Goal: Task Accomplishment & Management: Use online tool/utility

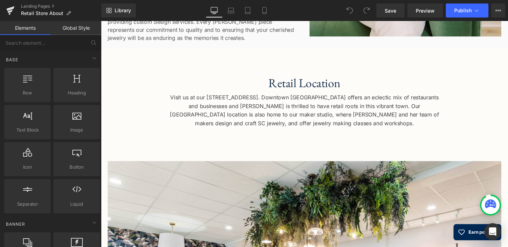
scroll to position [538, 0]
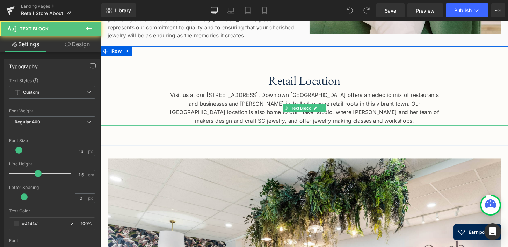
click at [249, 116] on div "Visit us at our 266 South Main Street location in Doylestown, PA. Downtown Doyl…" at bounding box center [312, 112] width 423 height 36
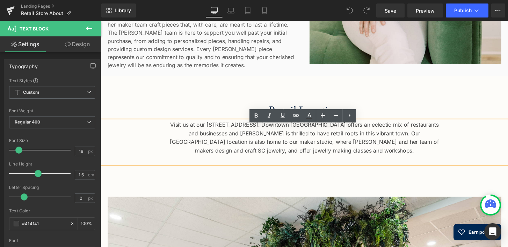
scroll to position [502, 0]
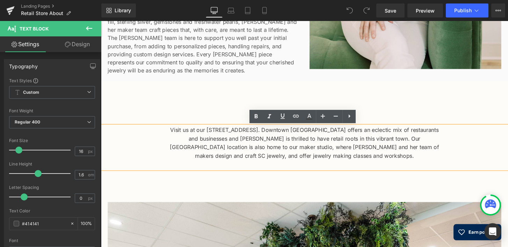
click at [237, 41] on div "Sarah Cornwell designs are made by hand in our Doylestown, PA studio. Sourcing …" at bounding box center [207, 35] width 199 height 81
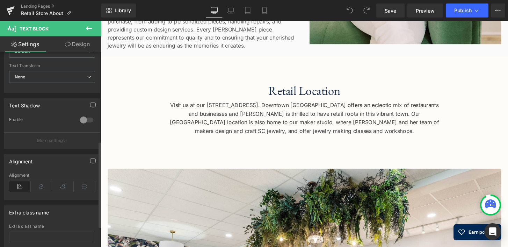
scroll to position [205, 0]
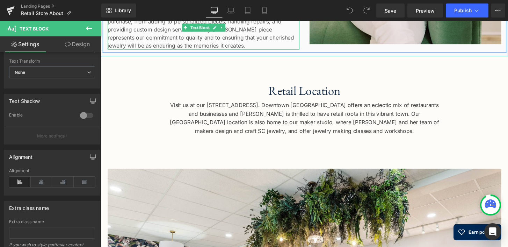
click at [173, 34] on div "Sarah Cornwell designs are made by hand in our Doylestown, PA studio. Sourcing …" at bounding box center [207, 10] width 199 height 81
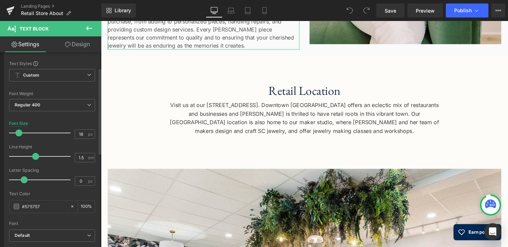
scroll to position [0, 0]
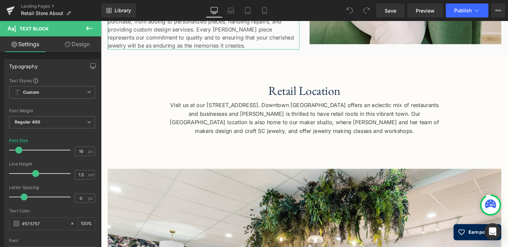
click at [75, 45] on link "Design" at bounding box center [77, 44] width 51 height 16
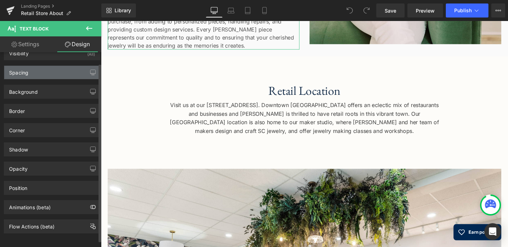
scroll to position [19, 0]
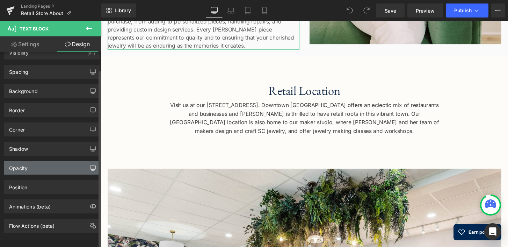
click at [92, 165] on icon "button" at bounding box center [92, 167] width 5 height 4
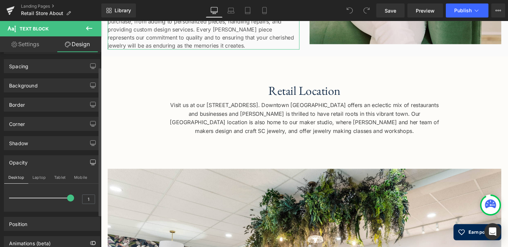
click at [92, 164] on icon "button" at bounding box center [92, 162] width 5 height 4
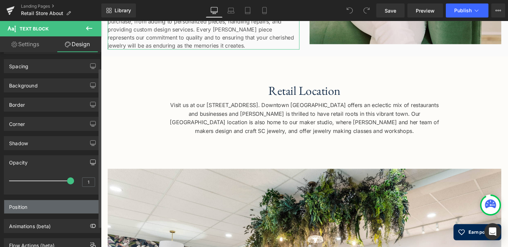
click at [80, 203] on div "Position" at bounding box center [52, 206] width 96 height 13
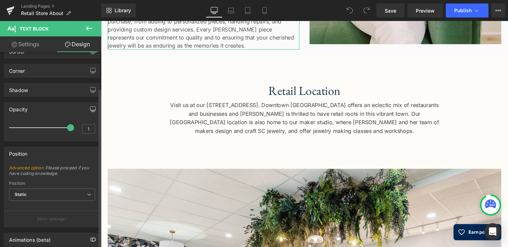
scroll to position [80, 0]
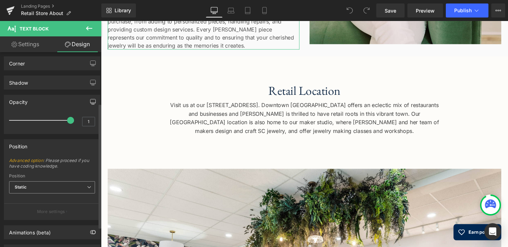
click at [87, 186] on icon at bounding box center [89, 187] width 4 height 4
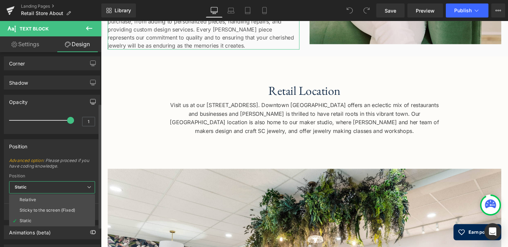
click at [87, 186] on icon at bounding box center [89, 187] width 4 height 4
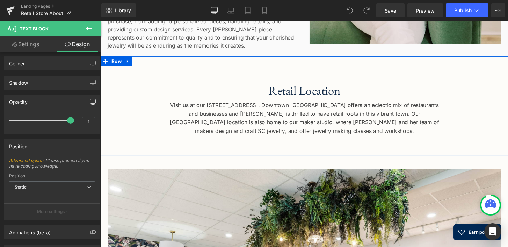
click at [138, 140] on div "Retail Location Heading Visit us at our 266 South Main Street location in Doyle…" at bounding box center [312, 112] width 423 height 89
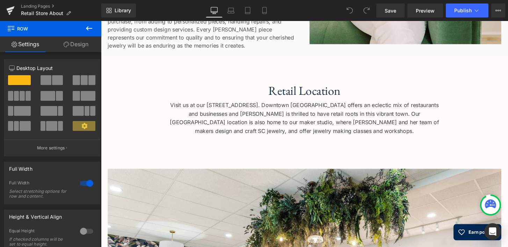
click at [167, 33] on div "Sarah Cornwell designs are made by hand in our Doylestown, PA studio. Sourcing …" at bounding box center [207, 10] width 199 height 81
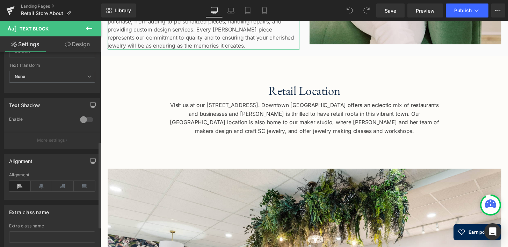
scroll to position [202, 0]
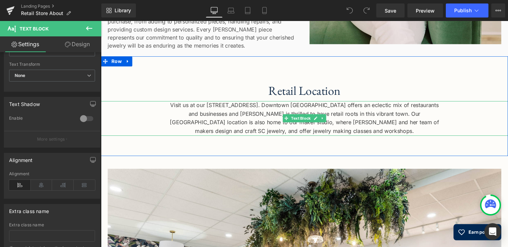
click at [204, 122] on div "Visit us at our 266 South Main Street location in Doylestown, PA. Downtown Doyl…" at bounding box center [312, 122] width 423 height 36
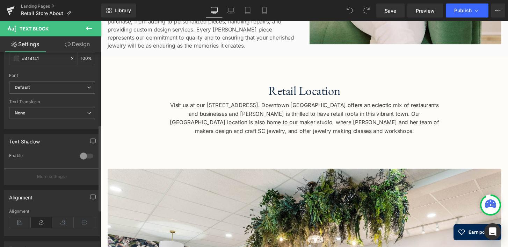
scroll to position [166, 0]
click at [90, 195] on icon "button" at bounding box center [93, 197] width 6 height 6
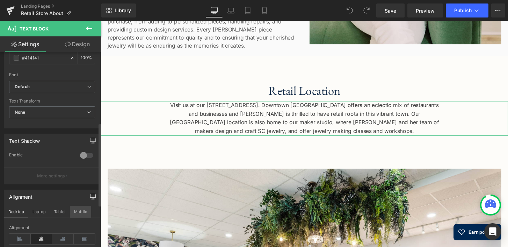
click at [80, 213] on button "Mobile" at bounding box center [80, 211] width 21 height 12
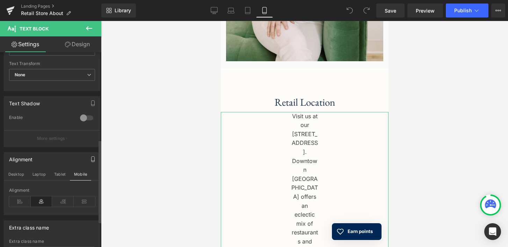
scroll to position [205, 0]
click at [82, 200] on icon at bounding box center [85, 199] width 22 height 10
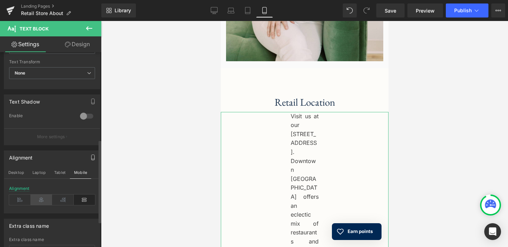
click at [43, 199] on icon at bounding box center [42, 199] width 22 height 10
click at [58, 199] on icon at bounding box center [63, 199] width 22 height 10
click at [24, 199] on icon at bounding box center [20, 199] width 22 height 10
click at [39, 199] on icon at bounding box center [42, 199] width 22 height 10
click at [81, 199] on icon at bounding box center [85, 199] width 22 height 10
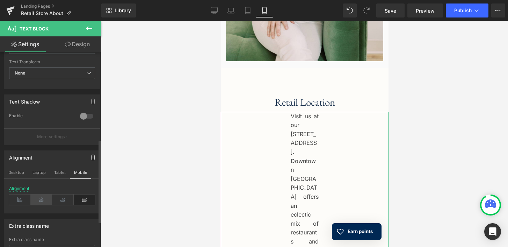
click at [42, 200] on icon at bounding box center [42, 199] width 22 height 10
click at [17, 172] on button "Desktop" at bounding box center [16, 172] width 24 height 12
type input "100"
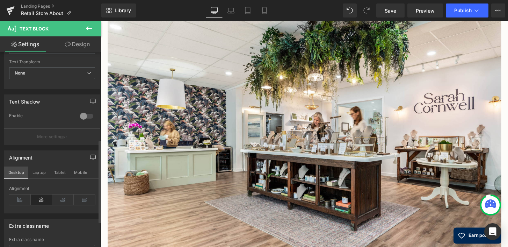
scroll to position [528, 0]
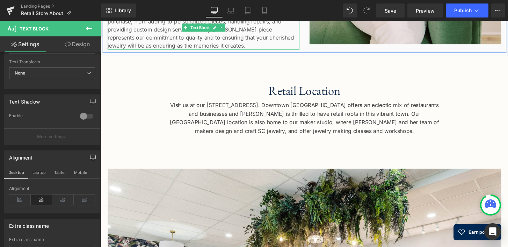
click at [167, 30] on div "Sarah Cornwell designs are made by hand in our Doylestown, PA studio. Sourcing …" at bounding box center [207, 10] width 199 height 81
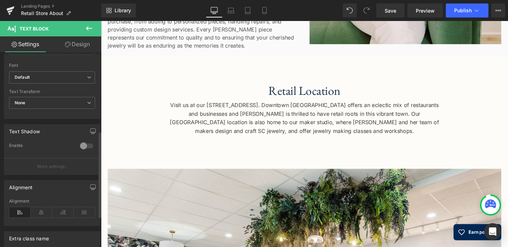
scroll to position [182, 0]
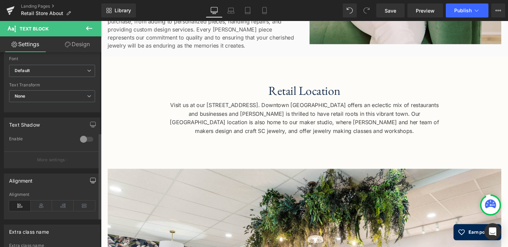
click at [90, 180] on icon "button" at bounding box center [93, 180] width 6 height 6
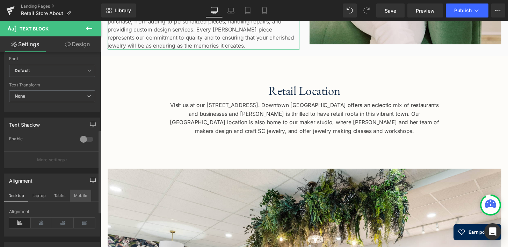
click at [81, 194] on button "Mobile" at bounding box center [80, 195] width 21 height 12
type input "14"
type input "100"
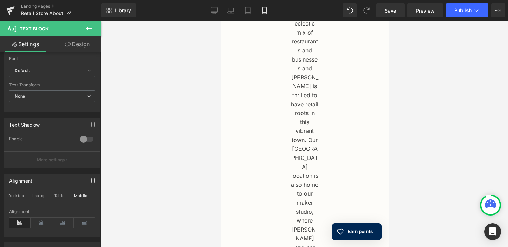
scroll to position [888, 0]
click at [297, 161] on div "Visit us at our 266 South Main Street location in Doylestown, PA. Downtown Doyl…" at bounding box center [304, 143] width 168 height 447
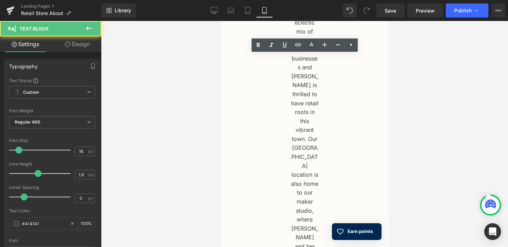
click at [302, 154] on div "Visit us at our 266 South Main Street location in Doylestown, PA. Downtown Doyl…" at bounding box center [304, 148] width 168 height 456
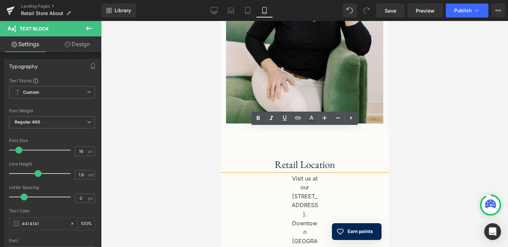
scroll to position [620, 0]
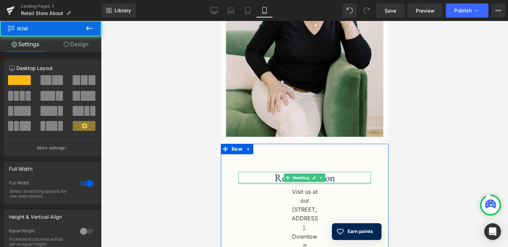
click at [308, 182] on div at bounding box center [304, 183] width 133 height 2
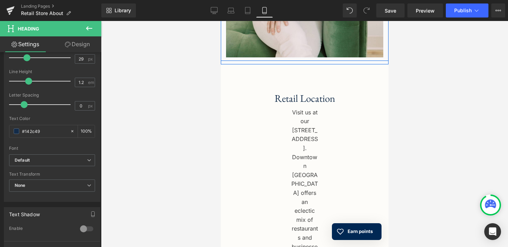
scroll to position [710, 0]
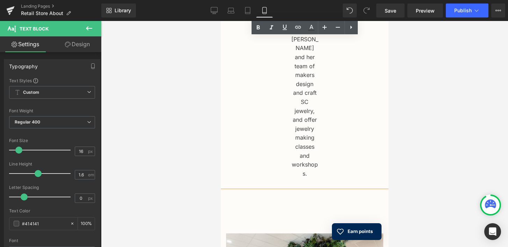
scroll to position [1078, 0]
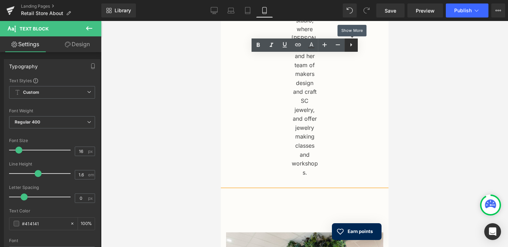
click at [350, 45] on icon at bounding box center [351, 44] width 2 height 3
click at [349, 46] on icon at bounding box center [351, 45] width 8 height 8
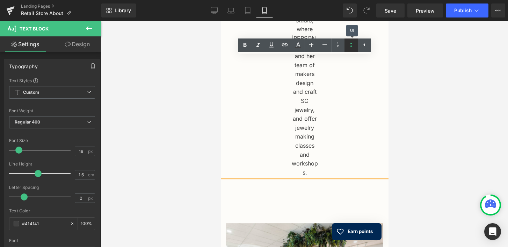
click at [349, 46] on icon at bounding box center [351, 45] width 8 height 8
click at [350, 46] on icon at bounding box center [351, 45] width 8 height 8
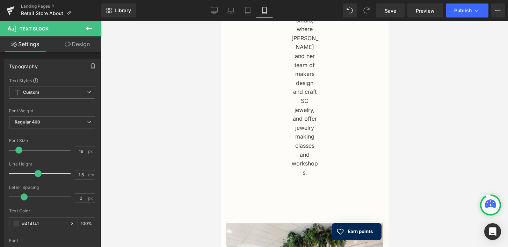
click at [426, 80] on div at bounding box center [304, 134] width 407 height 226
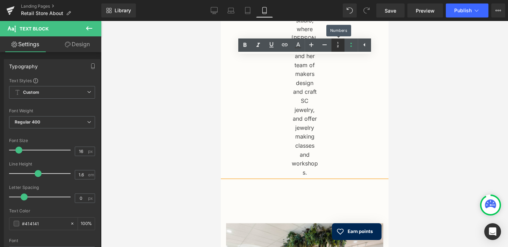
click at [337, 44] on icon at bounding box center [338, 45] width 8 height 8
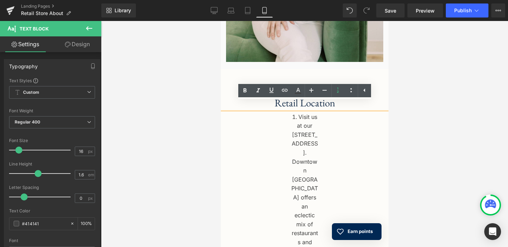
scroll to position [692, 0]
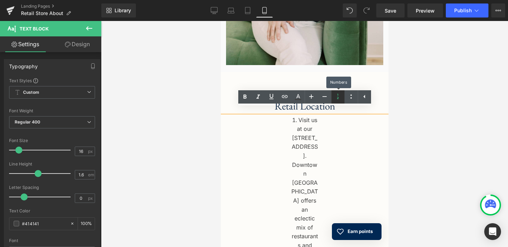
click at [339, 97] on icon at bounding box center [338, 96] width 8 height 8
click at [406, 105] on div at bounding box center [304, 134] width 407 height 226
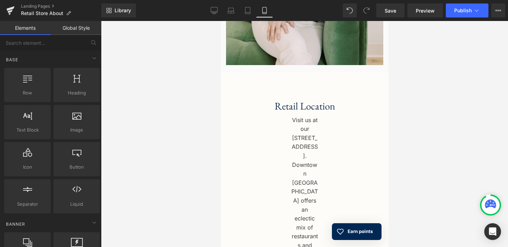
click at [405, 105] on div at bounding box center [304, 134] width 407 height 226
click at [388, 129] on div at bounding box center [304, 134] width 407 height 226
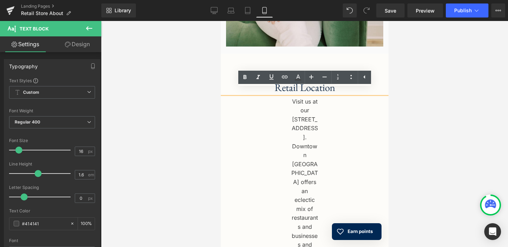
scroll to position [712, 0]
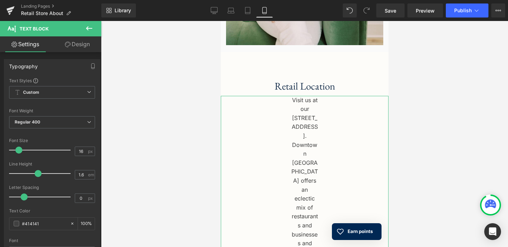
click at [77, 43] on link "Design" at bounding box center [77, 44] width 51 height 16
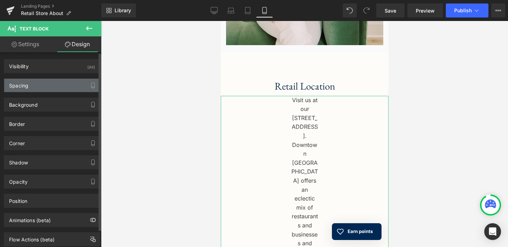
click at [74, 84] on div "Spacing" at bounding box center [52, 85] width 96 height 13
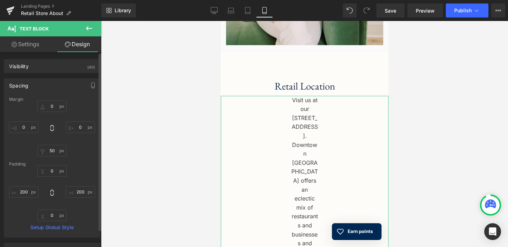
click at [74, 84] on div "Spacing" at bounding box center [52, 85] width 96 height 13
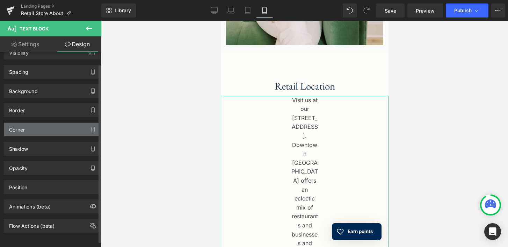
scroll to position [19, 0]
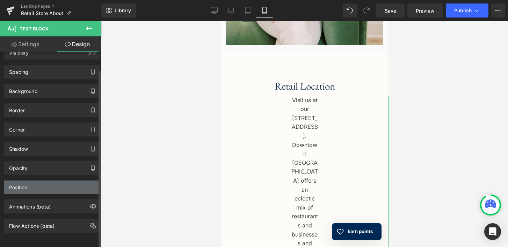
click at [64, 180] on div "Position" at bounding box center [52, 186] width 96 height 13
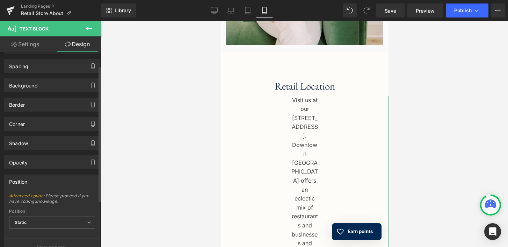
scroll to position [32, 0]
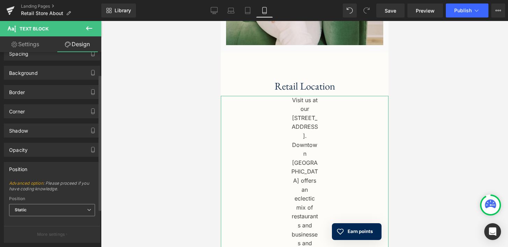
click at [63, 208] on span "Static" at bounding box center [52, 210] width 86 height 12
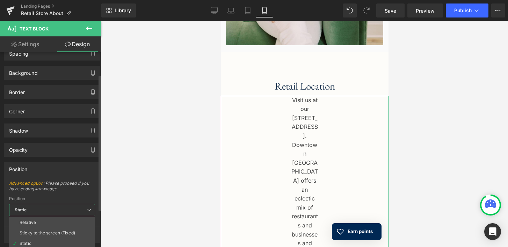
click at [63, 208] on span "Static" at bounding box center [52, 210] width 86 height 12
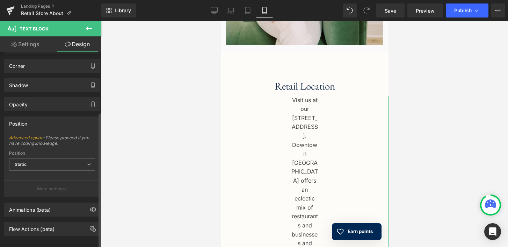
scroll to position [86, 0]
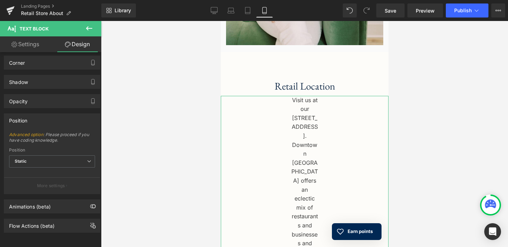
click at [30, 44] on link "Settings" at bounding box center [25, 44] width 51 height 16
type input "100"
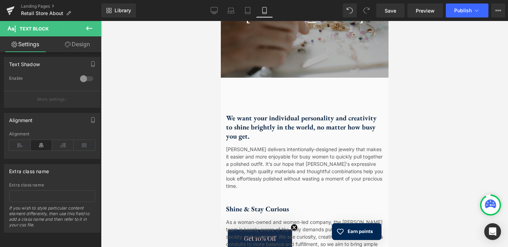
scroll to position [112, 0]
click at [295, 123] on div "We want your individual personality and creativity to shine brightly in the wor…" at bounding box center [304, 127] width 157 height 27
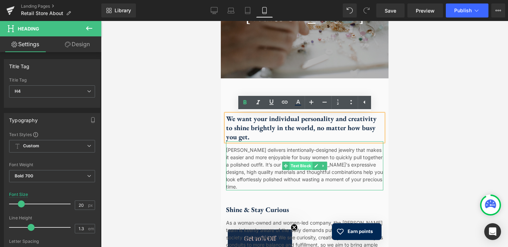
click at [296, 163] on span "Text Block" at bounding box center [300, 165] width 23 height 8
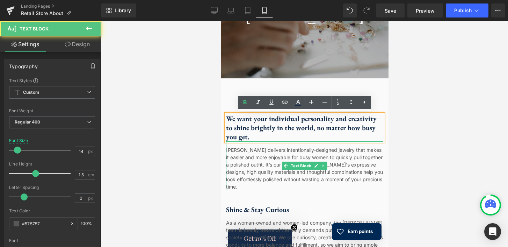
click at [270, 171] on div "Sarah Cornwell delivers intentionally-designed jewelry that makes it easier and…" at bounding box center [304, 165] width 157 height 49
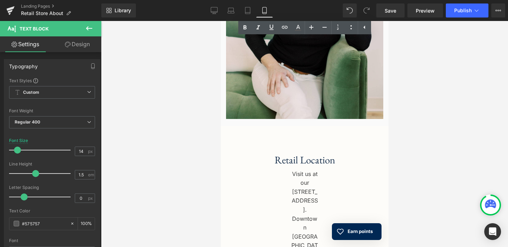
scroll to position [666, 0]
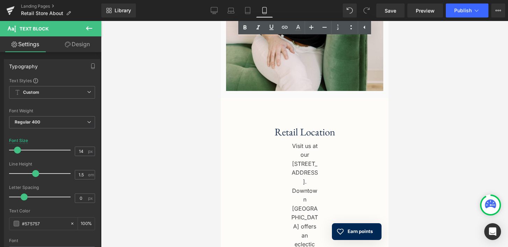
click at [303, 126] on div "Retail Location Heading" at bounding box center [304, 132] width 133 height 12
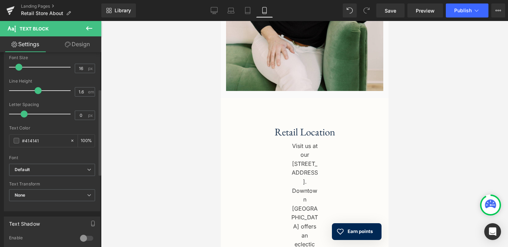
scroll to position [85, 0]
click at [83, 191] on span "None" at bounding box center [52, 193] width 86 height 12
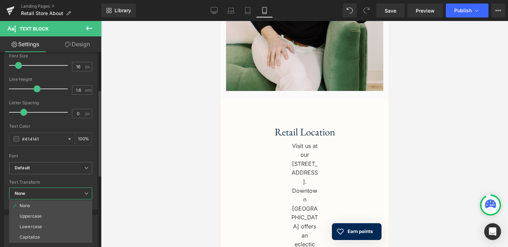
click at [83, 191] on span "None" at bounding box center [50, 193] width 83 height 12
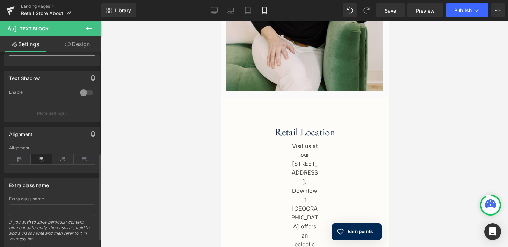
scroll to position [230, 0]
click at [15, 154] on icon at bounding box center [20, 157] width 22 height 10
click at [41, 157] on icon at bounding box center [42, 157] width 22 height 10
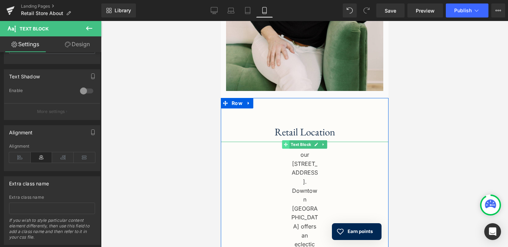
click at [284, 140] on span at bounding box center [285, 144] width 7 height 8
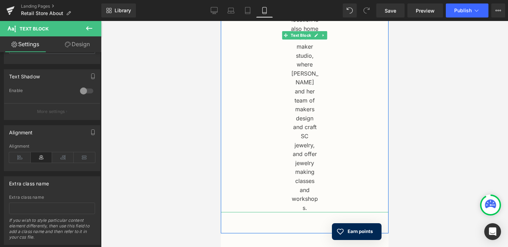
scroll to position [1043, 0]
drag, startPoint x: 308, startPoint y: 195, endPoint x: 307, endPoint y: 160, distance: 34.3
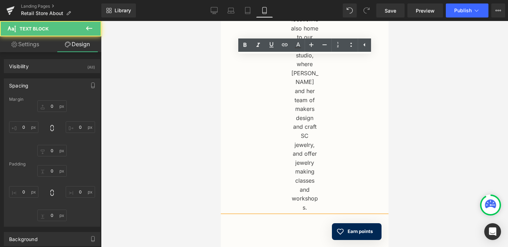
type input "0"
type input "50"
type input "0"
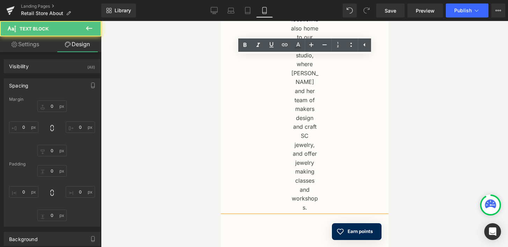
type input "200"
type input "0"
type input "200"
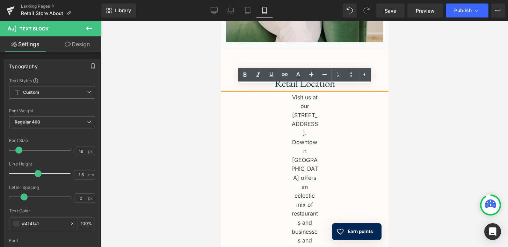
scroll to position [716, 0]
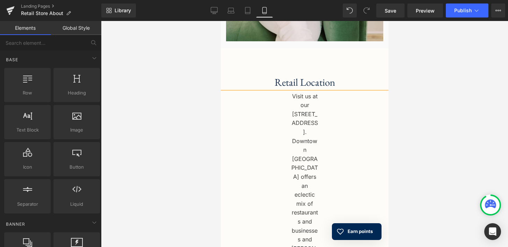
click at [219, 83] on div at bounding box center [304, 134] width 407 height 226
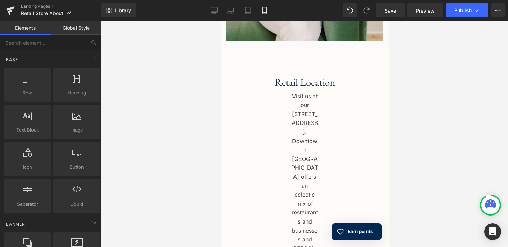
click at [194, 87] on div at bounding box center [304, 134] width 407 height 226
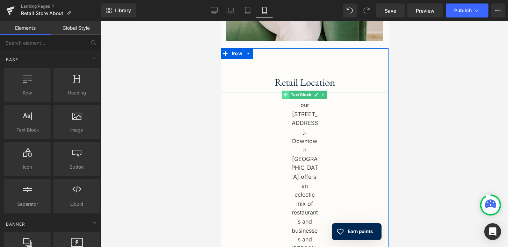
click at [286, 90] on span at bounding box center [285, 94] width 7 height 8
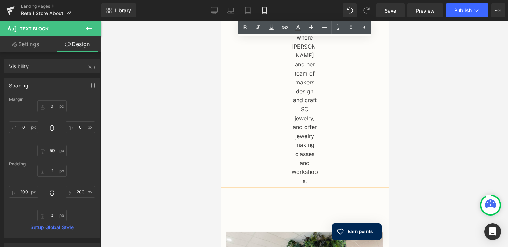
scroll to position [1077, 0]
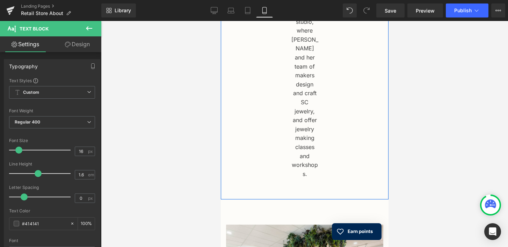
drag, startPoint x: 324, startPoint y: 161, endPoint x: 322, endPoint y: 136, distance: 25.9
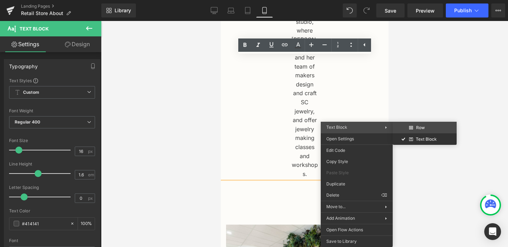
click at [412, 125] on div "Text Block You are previewing how the will restyle your page. You can not edit …" at bounding box center [254, 129] width 508 height 259
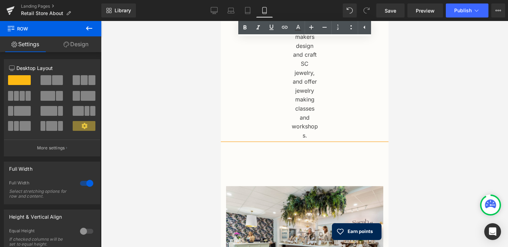
scroll to position [1116, 0]
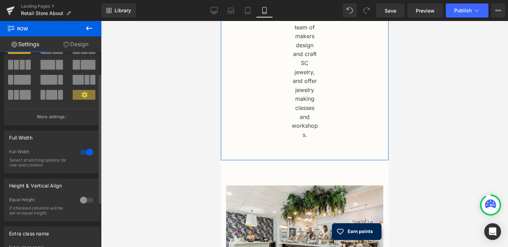
scroll to position [32, 0]
click at [85, 151] on div at bounding box center [86, 151] width 17 height 11
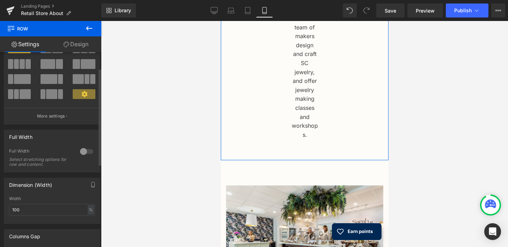
click at [83, 152] on div at bounding box center [86, 151] width 17 height 11
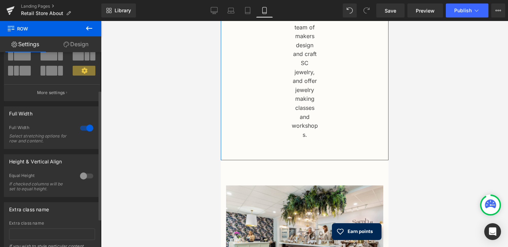
scroll to position [57, 0]
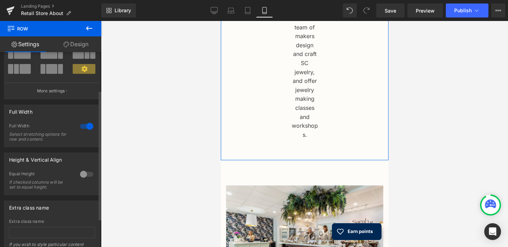
click at [81, 174] on div at bounding box center [86, 173] width 17 height 11
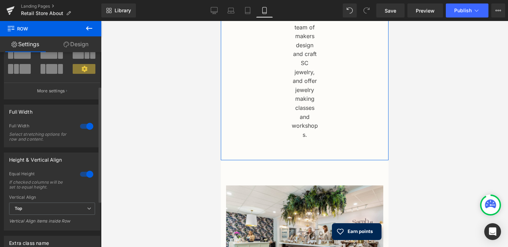
click at [85, 174] on div at bounding box center [86, 173] width 17 height 11
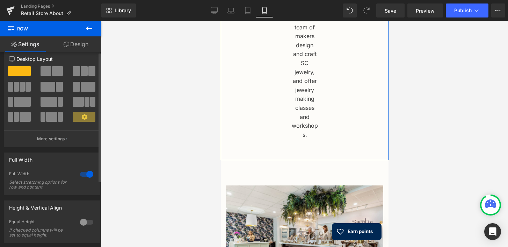
scroll to position [0, 0]
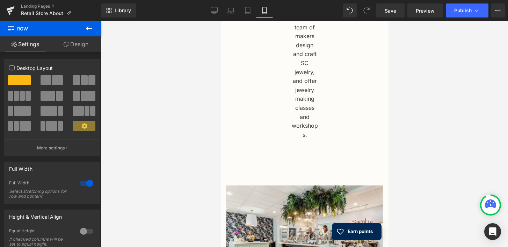
click at [88, 27] on icon at bounding box center [89, 28] width 8 height 8
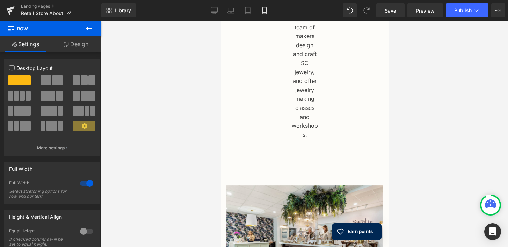
click at [90, 28] on icon at bounding box center [89, 28] width 6 height 4
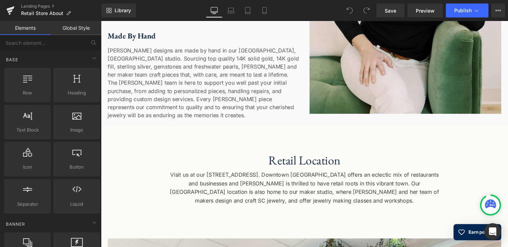
scroll to position [461, 0]
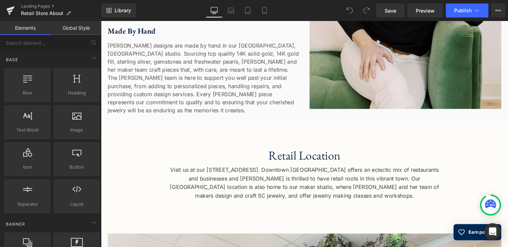
click at [289, 182] on div "Visit us at our 266 South Main Street location in Doylestown, PA. Downtown Doyl…" at bounding box center [312, 189] width 423 height 36
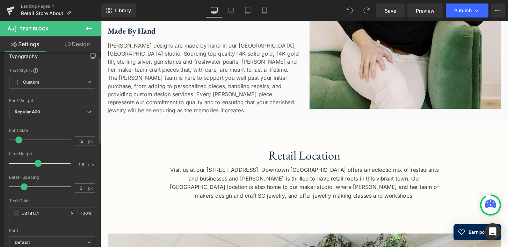
scroll to position [10, 0]
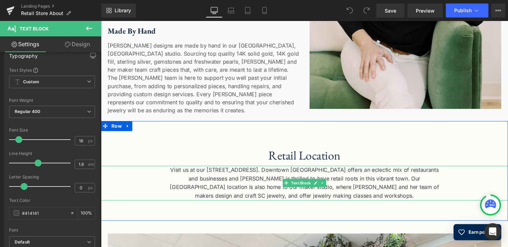
click at [220, 183] on div "Visit us at our 266 South Main Street location in Doylestown, PA. Downtown Doyl…" at bounding box center [312, 189] width 423 height 36
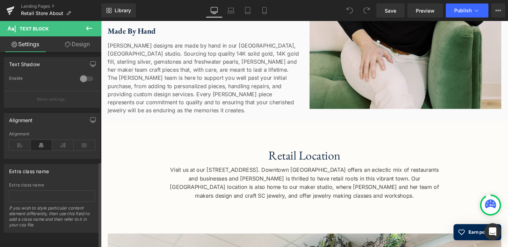
scroll to position [248, 0]
click at [90, 117] on icon "button" at bounding box center [93, 120] width 6 height 6
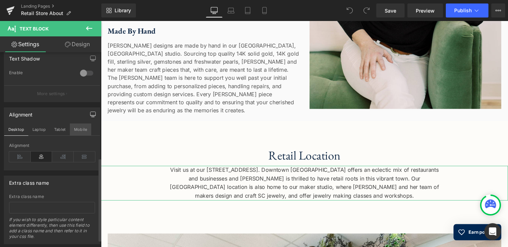
click at [83, 130] on button "Mobile" at bounding box center [80, 129] width 21 height 12
type input "100"
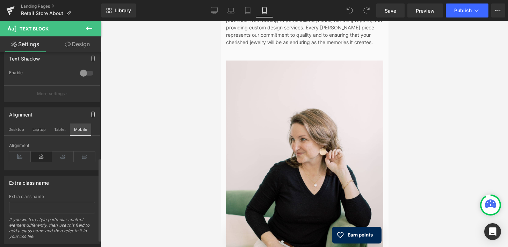
scroll to position [629, 0]
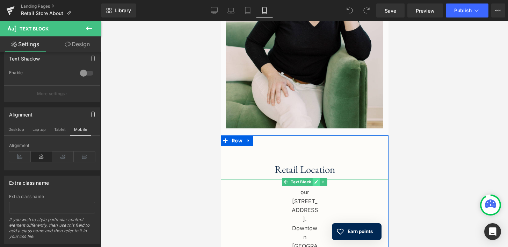
click at [315, 177] on link at bounding box center [315, 181] width 7 height 8
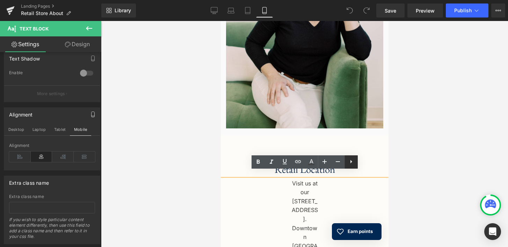
click at [354, 162] on icon at bounding box center [351, 161] width 8 height 8
click at [419, 190] on div at bounding box center [304, 134] width 407 height 226
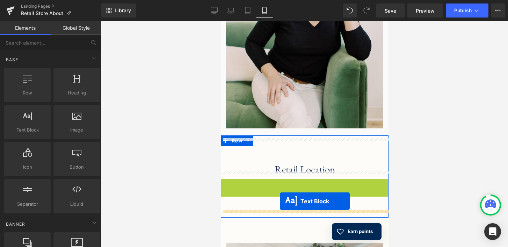
drag, startPoint x: 284, startPoint y: 174, endPoint x: 279, endPoint y: 200, distance: 26.2
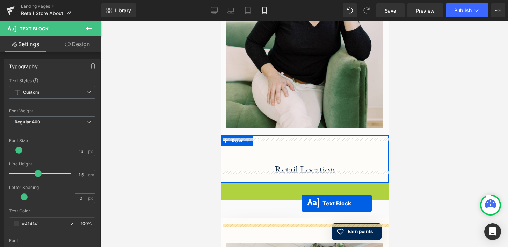
drag, startPoint x: 285, startPoint y: 179, endPoint x: 302, endPoint y: 203, distance: 29.4
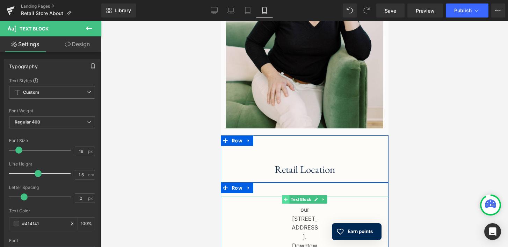
click at [284, 195] on span at bounding box center [285, 199] width 7 height 8
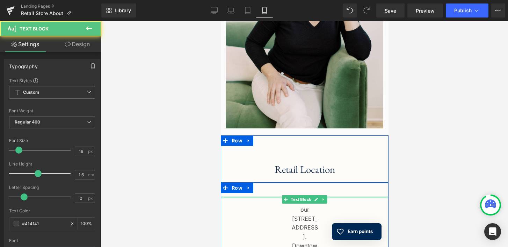
click at [274, 196] on div at bounding box center [304, 197] width 168 height 2
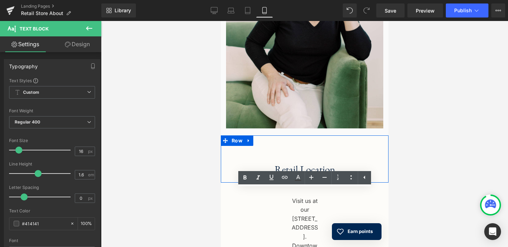
click at [210, 182] on div at bounding box center [304, 134] width 407 height 226
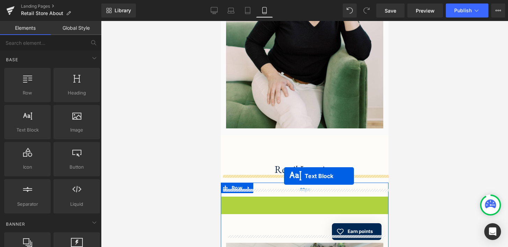
drag, startPoint x: 285, startPoint y: 189, endPoint x: 284, endPoint y: 175, distance: 14.1
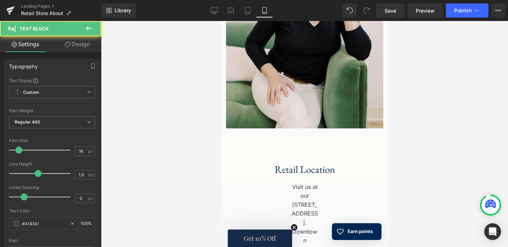
click at [418, 169] on div at bounding box center [304, 134] width 407 height 226
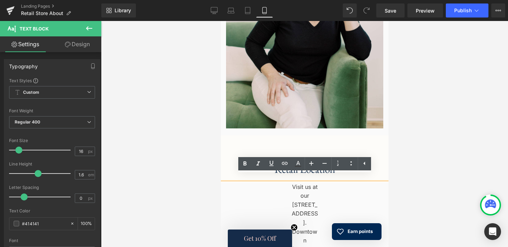
click at [200, 189] on div at bounding box center [304, 134] width 407 height 226
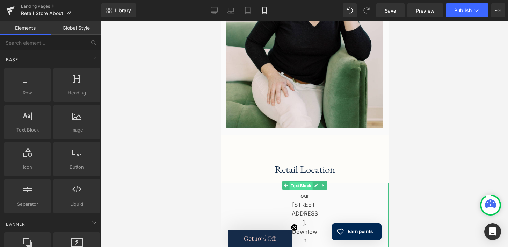
click at [297, 181] on span "Text Block" at bounding box center [300, 185] width 23 height 8
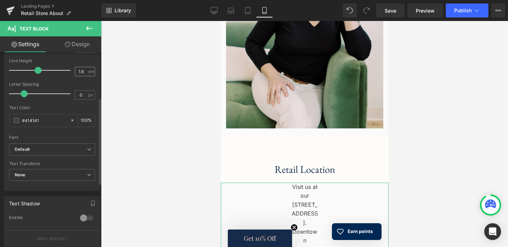
scroll to position [103, 0]
click at [87, 174] on icon at bounding box center [89, 174] width 4 height 4
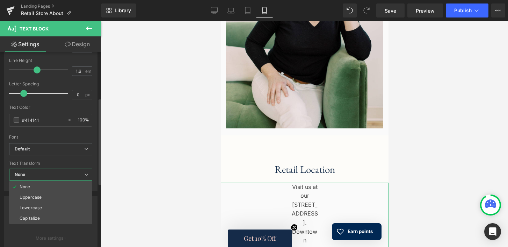
click at [85, 174] on icon at bounding box center [86, 174] width 4 height 4
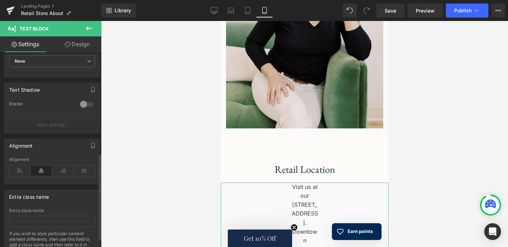
scroll to position [248, 0]
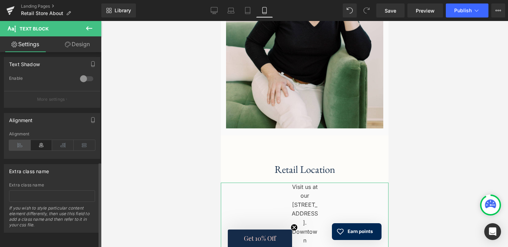
click at [18, 142] on icon at bounding box center [20, 145] width 22 height 10
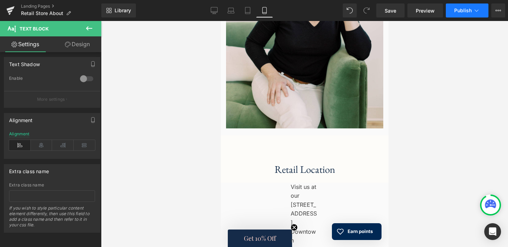
click at [460, 12] on span "Publish" at bounding box center [462, 11] width 17 height 6
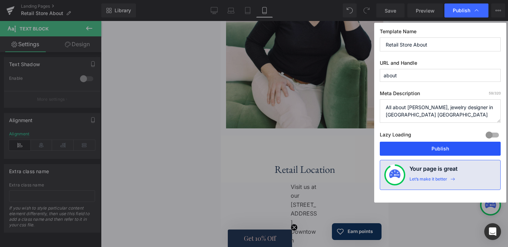
click at [444, 148] on button "Publish" at bounding box center [440, 148] width 121 height 14
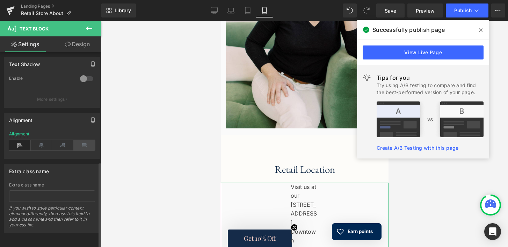
click at [86, 140] on icon at bounding box center [85, 145] width 22 height 10
click at [481, 31] on icon at bounding box center [480, 30] width 3 height 6
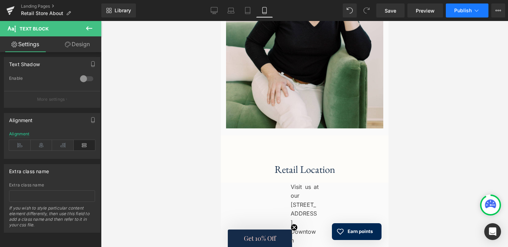
click at [466, 12] on span "Publish" at bounding box center [462, 11] width 17 height 6
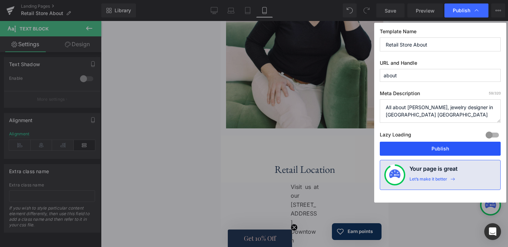
click at [452, 150] on button "Publish" at bounding box center [440, 148] width 121 height 14
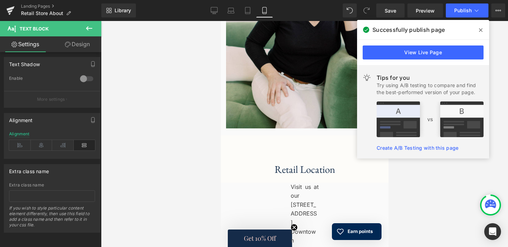
click at [481, 30] on icon at bounding box center [480, 29] width 3 height 3
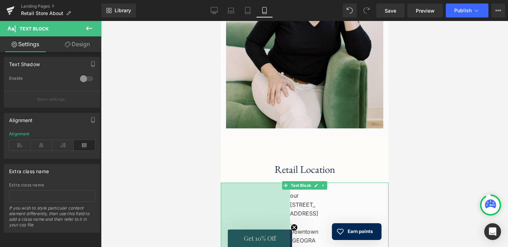
drag, startPoint x: 221, startPoint y: 182, endPoint x: 207, endPoint y: 183, distance: 14.3
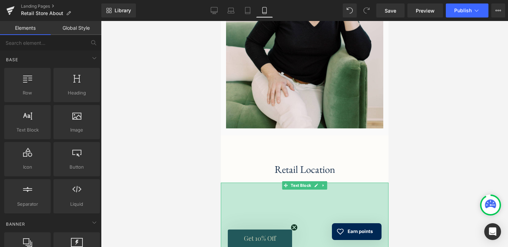
click at [429, 183] on div at bounding box center [304, 134] width 407 height 226
click at [380, 162] on div "Retail Location Heading" at bounding box center [304, 162] width 168 height 33
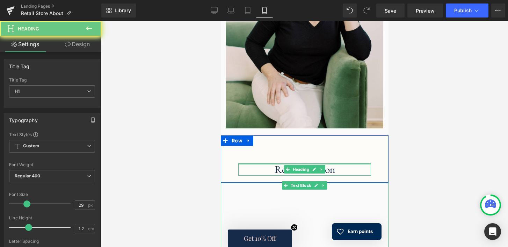
click at [357, 163] on div at bounding box center [304, 164] width 133 height 2
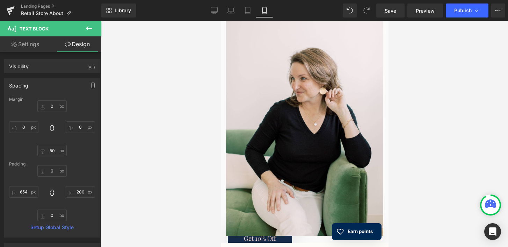
scroll to position [515, 0]
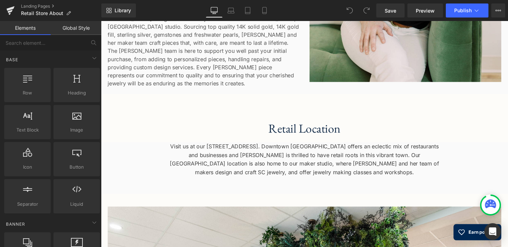
scroll to position [487, 0]
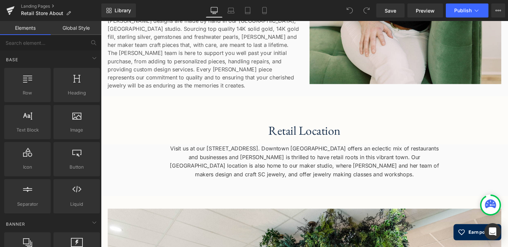
click at [257, 162] on div "Visit us at our 266 South Main Street location in Doylestown, PA. Downtown Doyl…" at bounding box center [312, 167] width 423 height 36
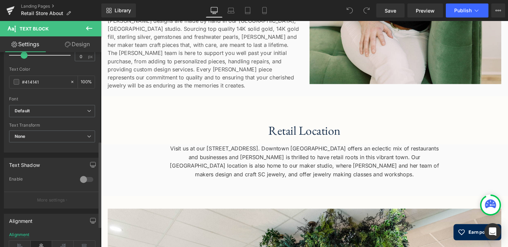
scroll to position [248, 0]
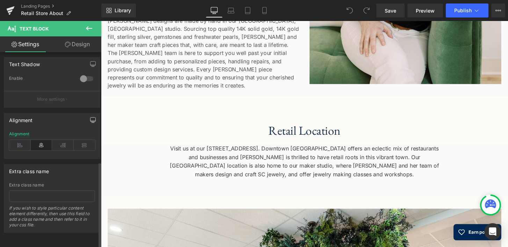
click at [90, 113] on button "button" at bounding box center [92, 119] width 11 height 13
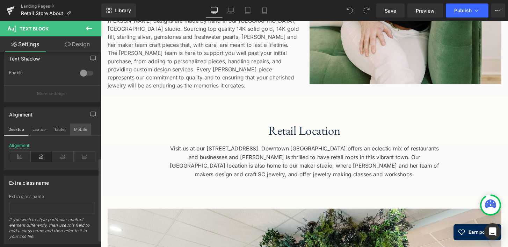
click at [81, 126] on button "Mobile" at bounding box center [80, 129] width 21 height 12
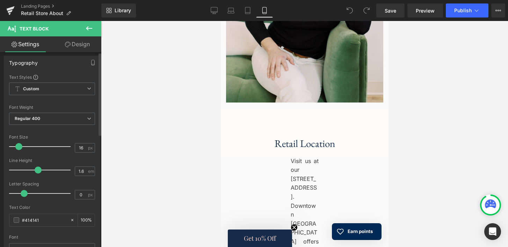
scroll to position [0, 0]
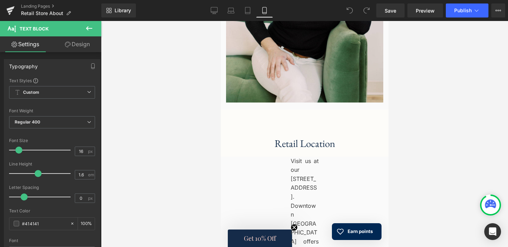
click at [73, 43] on link "Design" at bounding box center [77, 44] width 51 height 16
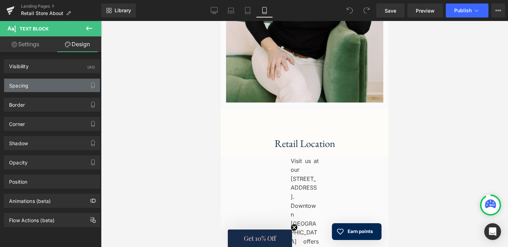
click at [78, 83] on div "Spacing" at bounding box center [52, 85] width 96 height 13
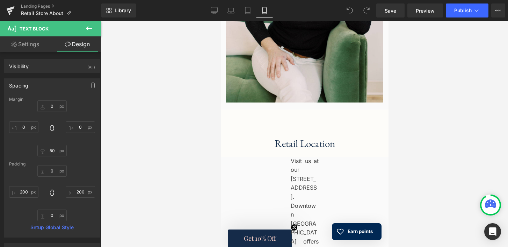
click at [78, 83] on div "Spacing" at bounding box center [52, 85] width 96 height 13
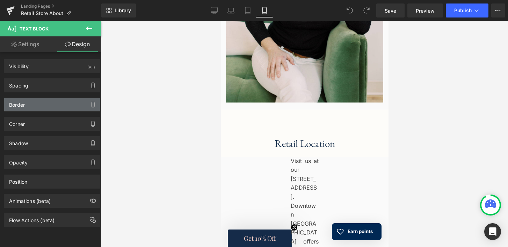
click at [74, 105] on div "Border" at bounding box center [52, 104] width 96 height 13
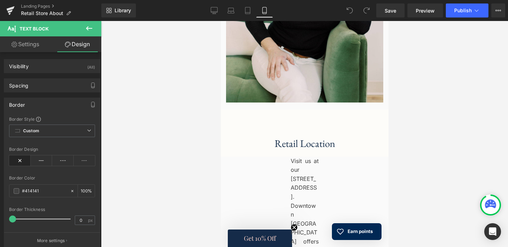
click at [74, 105] on div "Border" at bounding box center [52, 104] width 96 height 13
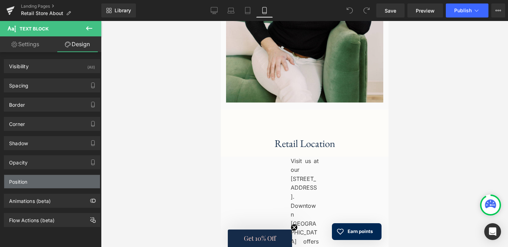
click at [72, 182] on div "Position" at bounding box center [52, 181] width 96 height 13
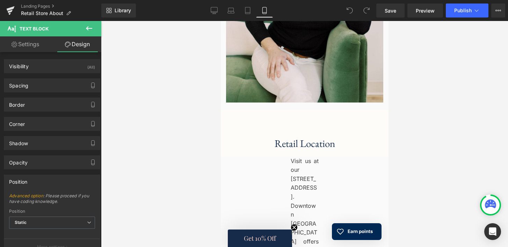
click at [72, 180] on div "Position" at bounding box center [52, 181] width 96 height 13
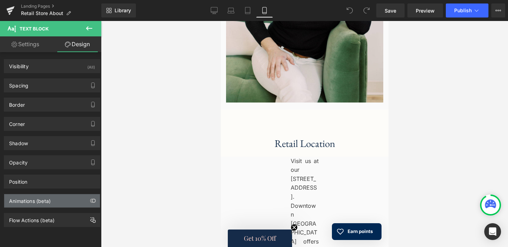
click at [71, 200] on div "Animations (beta)" at bounding box center [52, 200] width 96 height 13
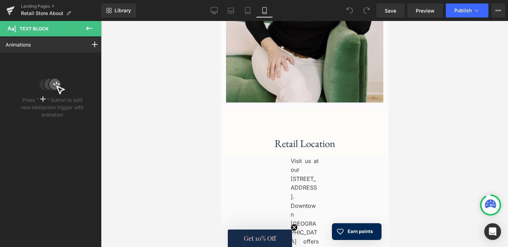
click at [87, 26] on icon at bounding box center [89, 28] width 8 height 8
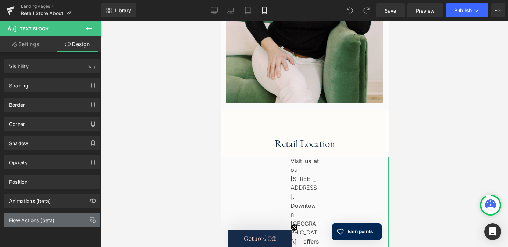
click at [31, 219] on div "Flow Actions (beta)" at bounding box center [31, 218] width 45 height 10
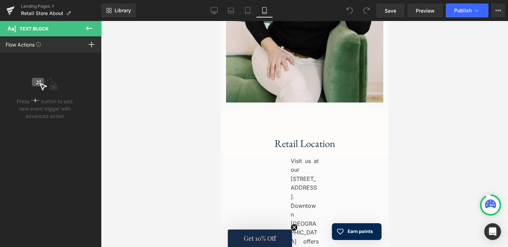
click at [90, 28] on icon at bounding box center [89, 28] width 6 height 4
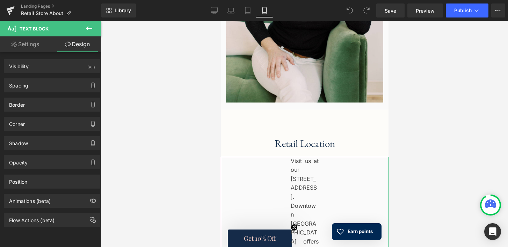
click at [34, 42] on link "Settings" at bounding box center [25, 44] width 51 height 16
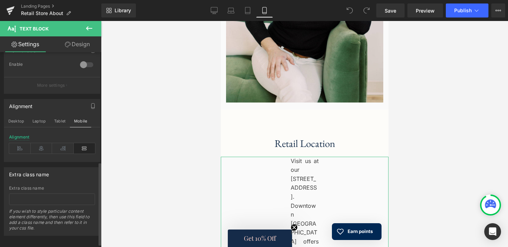
scroll to position [258, 0]
click at [64, 118] on button "Tablet" at bounding box center [60, 119] width 20 height 12
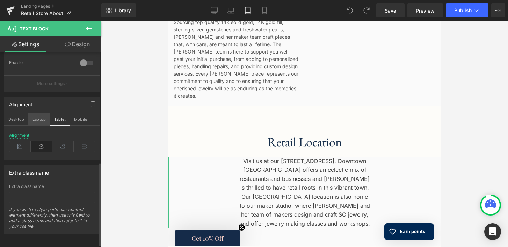
click at [42, 118] on button "Laptop" at bounding box center [39, 119] width 22 height 12
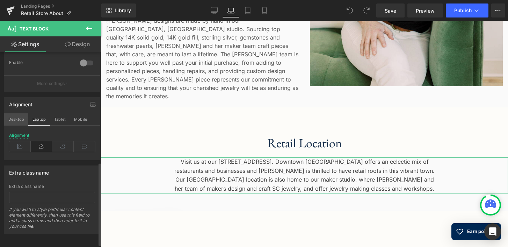
click at [19, 121] on button "Desktop" at bounding box center [16, 119] width 24 height 12
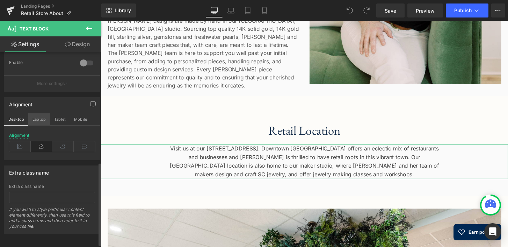
click at [37, 120] on button "Laptop" at bounding box center [39, 119] width 22 height 12
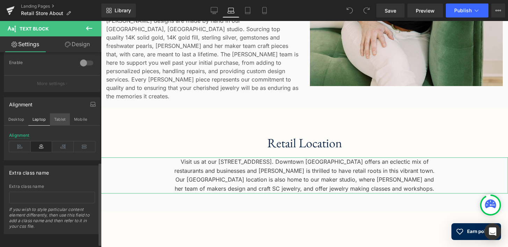
click at [57, 120] on button "Tablet" at bounding box center [60, 119] width 20 height 12
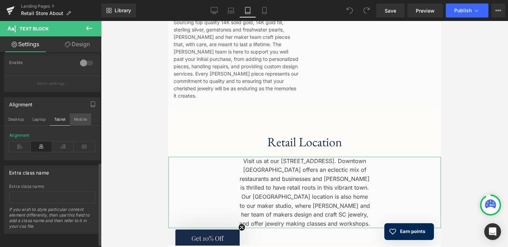
click at [75, 117] on button "Mobile" at bounding box center [80, 119] width 21 height 12
type input "100"
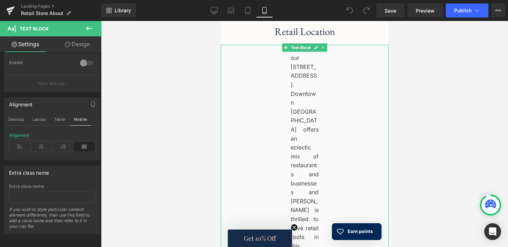
scroll to position [767, 0]
click at [38, 145] on icon at bounding box center [42, 146] width 22 height 10
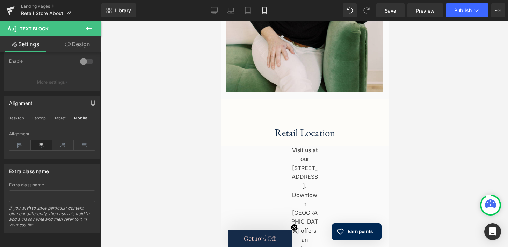
scroll to position [665, 0]
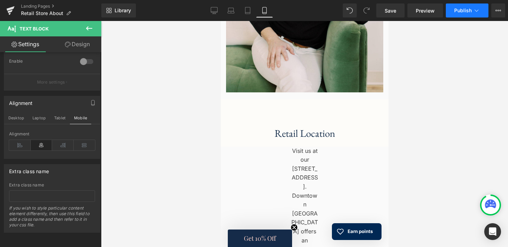
click at [457, 11] on span "Publish" at bounding box center [462, 11] width 17 height 6
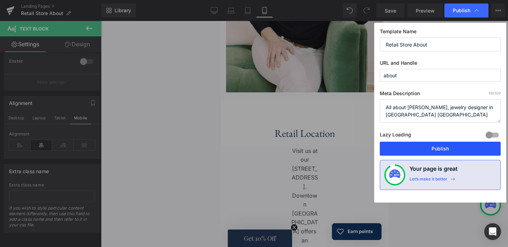
click at [431, 145] on button "Publish" at bounding box center [440, 148] width 121 height 14
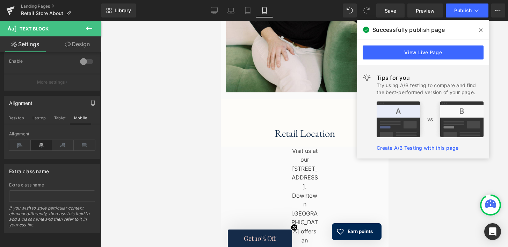
click at [482, 29] on span at bounding box center [480, 29] width 11 height 11
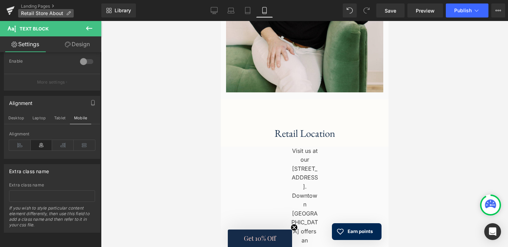
click at [70, 15] on icon at bounding box center [68, 13] width 5 height 5
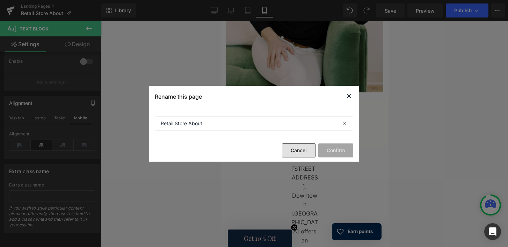
click at [304, 148] on button "Cancel" at bounding box center [299, 150] width 34 height 14
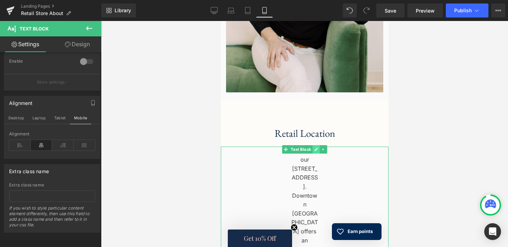
click at [317, 145] on link at bounding box center [315, 149] width 7 height 8
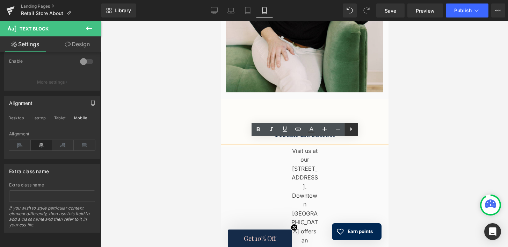
click at [353, 131] on icon at bounding box center [351, 129] width 8 height 8
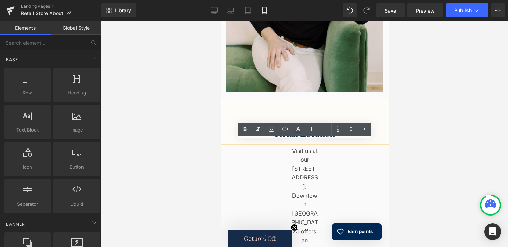
click at [429, 154] on div at bounding box center [304, 134] width 407 height 226
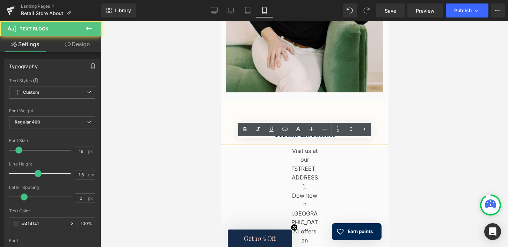
click at [419, 130] on div at bounding box center [304, 134] width 407 height 226
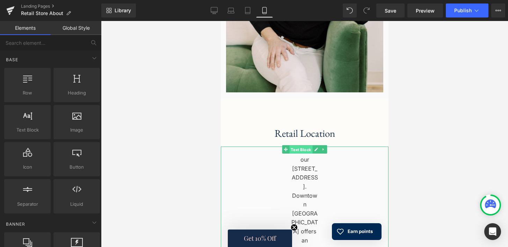
click at [300, 145] on span "Text Block" at bounding box center [300, 149] width 23 height 8
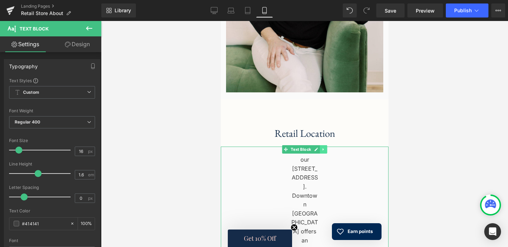
click at [324, 145] on link at bounding box center [323, 149] width 7 height 8
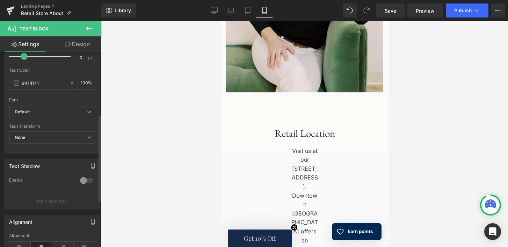
scroll to position [141, 0]
click at [41, 140] on span "None" at bounding box center [52, 137] width 86 height 12
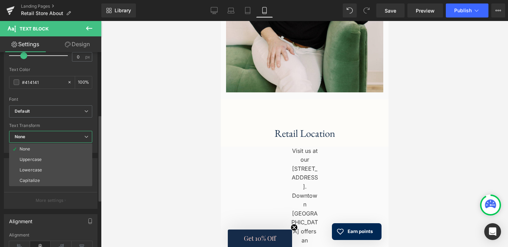
click at [41, 140] on span "None" at bounding box center [50, 137] width 83 height 12
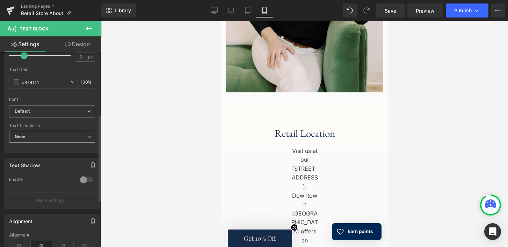
click at [41, 140] on span "None" at bounding box center [52, 137] width 86 height 12
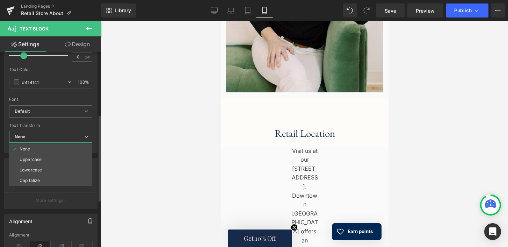
click at [46, 136] on span "None" at bounding box center [50, 137] width 83 height 12
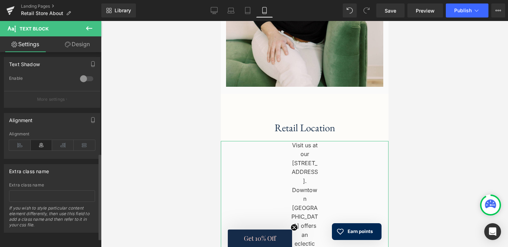
scroll to position [0, 0]
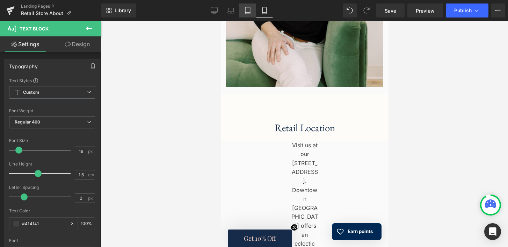
click at [250, 6] on link "Tablet" at bounding box center [247, 10] width 17 height 14
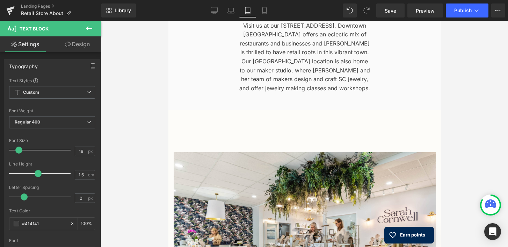
scroll to position [551, 0]
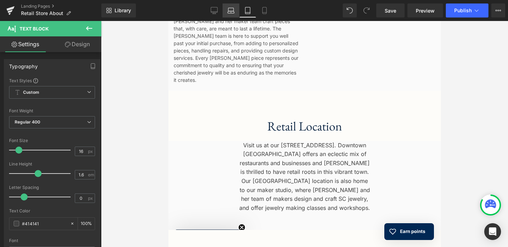
click at [231, 10] on icon at bounding box center [230, 10] width 7 height 7
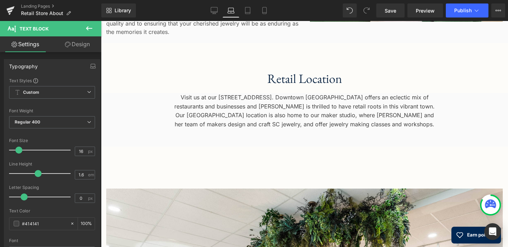
scroll to position [502, 0]
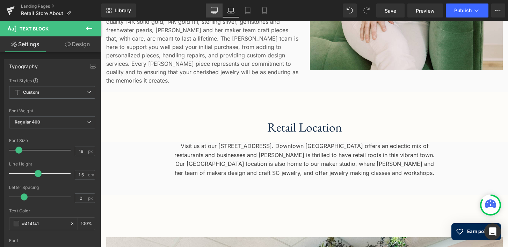
click at [214, 12] on icon at bounding box center [214, 12] width 7 height 0
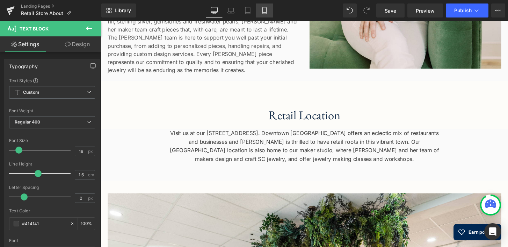
click at [264, 11] on icon at bounding box center [264, 10] width 7 height 7
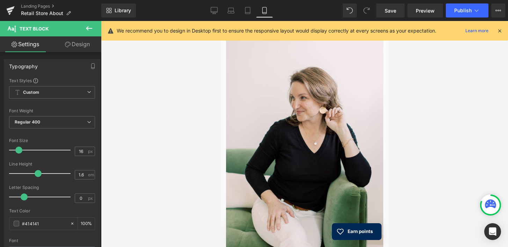
scroll to position [670, 0]
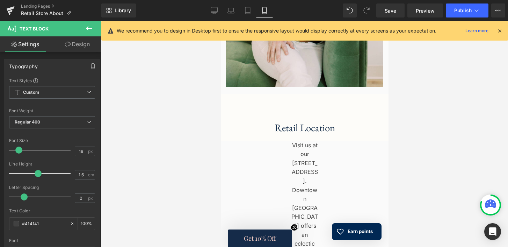
click at [499, 32] on icon at bounding box center [499, 31] width 6 height 6
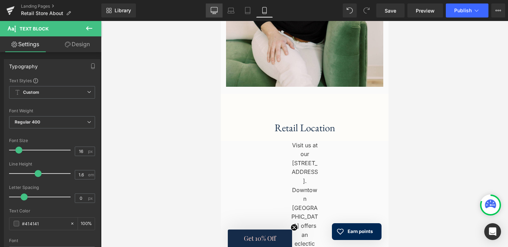
click at [215, 10] on icon at bounding box center [214, 10] width 7 height 7
type input "100"
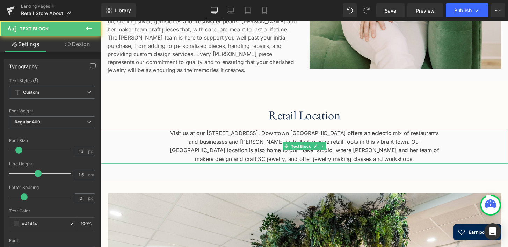
click at [286, 147] on div "Visit us at our 266 South Main Street location in Doylestown, PA. Downtown Doyl…" at bounding box center [312, 151] width 423 height 36
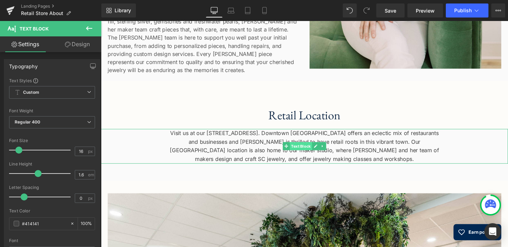
click at [301, 152] on span "Text Block" at bounding box center [308, 151] width 23 height 8
click at [294, 151] on span at bounding box center [293, 151] width 7 height 8
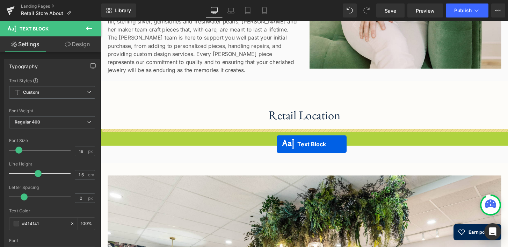
drag, startPoint x: 292, startPoint y: 152, endPoint x: 283, endPoint y: 149, distance: 9.6
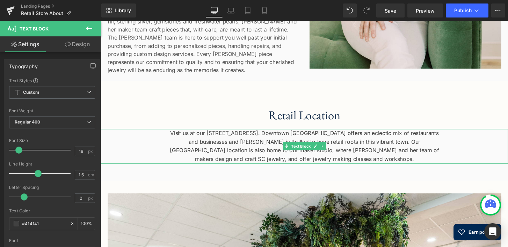
click at [291, 157] on div "Visit us at our 266 South Main Street location in Doylestown, PA. Downtown Doyl…" at bounding box center [312, 151] width 423 height 36
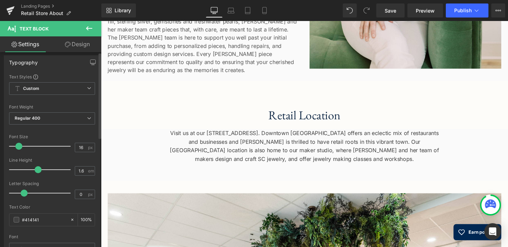
scroll to position [0, 0]
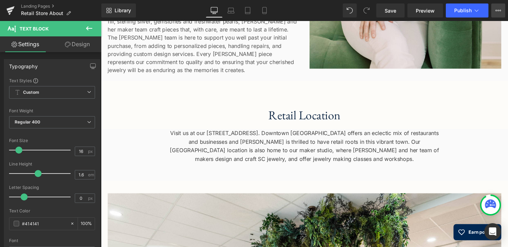
click at [500, 10] on icon at bounding box center [498, 11] width 6 height 6
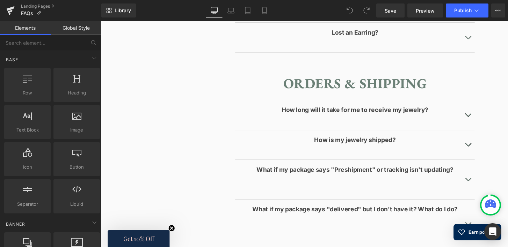
scroll to position [611, 0]
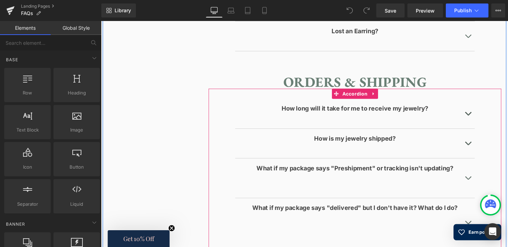
click at [480, 114] on button "button" at bounding box center [482, 117] width 14 height 31
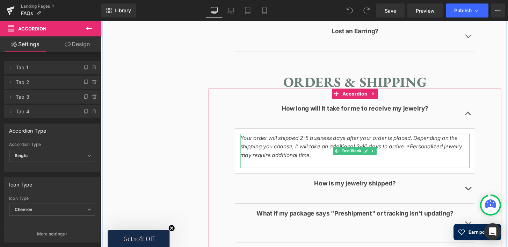
click at [312, 143] on icon "Your order will shipped 2-5 business days after your order is placed. Depending…" at bounding box center [361, 151] width 231 height 25
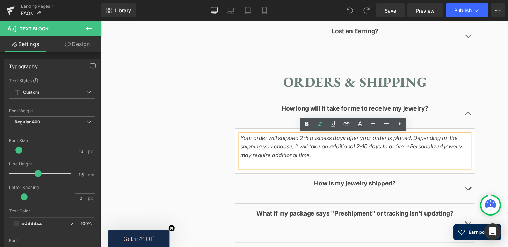
click at [312, 145] on icon "Your order will shipped 2-5 business days after your order is placed. Depending…" at bounding box center [361, 151] width 231 height 25
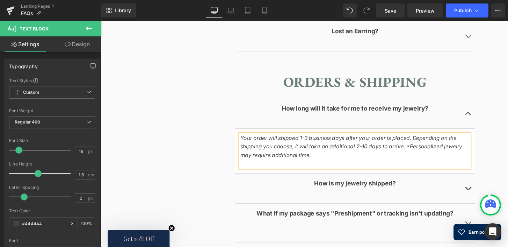
click at [302, 144] on icon "Your order will shipped 1-3 business days after your order is placed. Depending…" at bounding box center [361, 151] width 231 height 25
click at [481, 193] on button "button" at bounding box center [482, 194] width 14 height 31
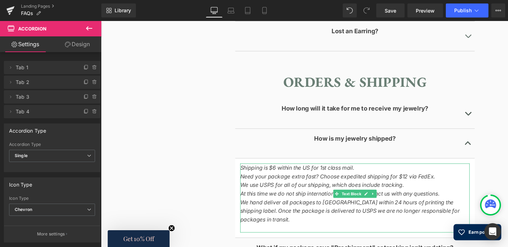
click at [431, 187] on p "We use USPS for all of our shipping, which does include tracking." at bounding box center [365, 191] width 238 height 9
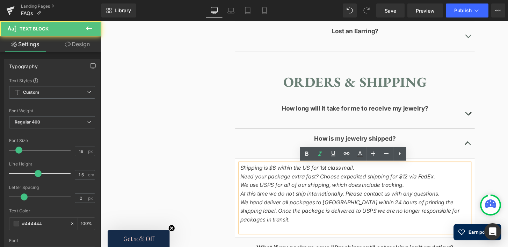
click at [280, 174] on icon "Shipping is $6 within the US for 1st class mail." at bounding box center [305, 172] width 118 height 7
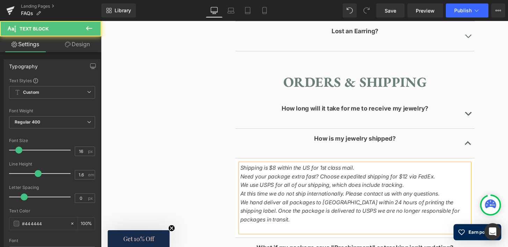
click at [315, 176] on icon "Shipping is $8 within the US for 1st class mail." at bounding box center [305, 172] width 118 height 7
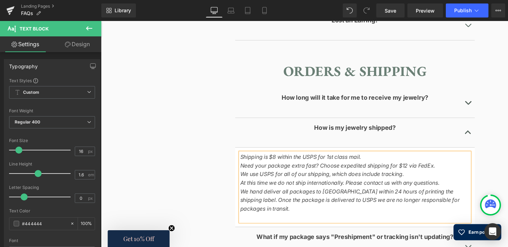
scroll to position [623, 0]
click at [481, 102] on button "button" at bounding box center [482, 105] width 14 height 31
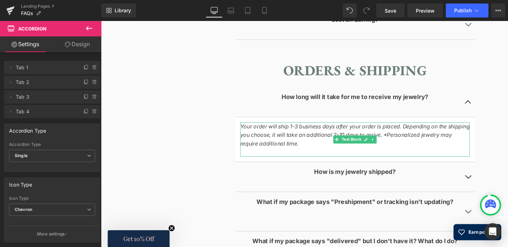
click at [337, 140] on icon "Your order will ship 1-3 business days after your order is placed. Depending on…" at bounding box center [365, 139] width 238 height 25
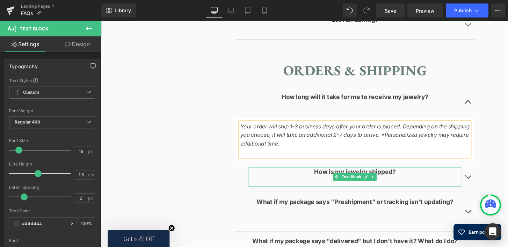
click at [376, 179] on link at bounding box center [376, 183] width 7 height 8
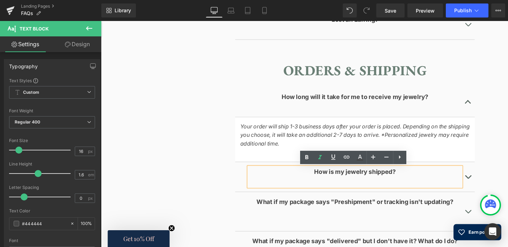
click at [482, 184] on span "button" at bounding box center [482, 184] width 0 height 0
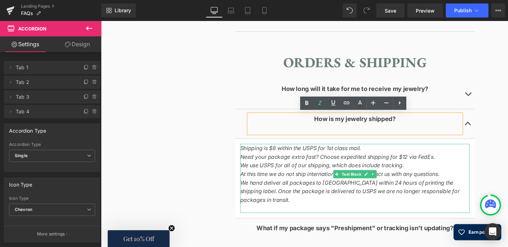
scroll to position [633, 0]
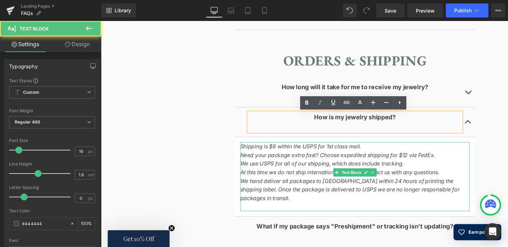
click at [445, 179] on p "At this time we do not ship internationally. Please contact us with any questio…" at bounding box center [365, 178] width 238 height 9
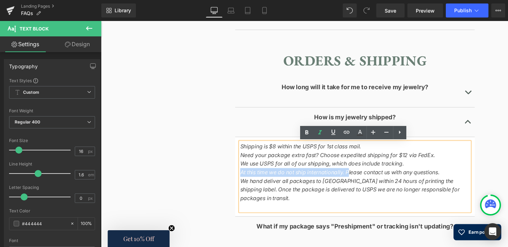
drag, startPoint x: 354, startPoint y: 179, endPoint x: 246, endPoint y: 181, distance: 107.6
click at [246, 181] on icon "At this time we do not ship internationally. Please contact us with any questio…" at bounding box center [349, 177] width 207 height 7
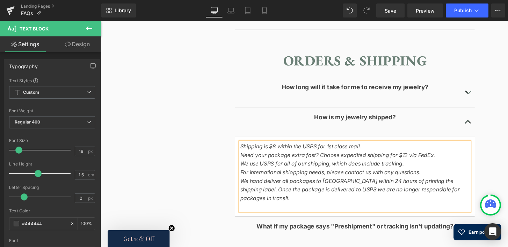
click at [297, 181] on icon "For international shiopping needs, please contact us with any questions." at bounding box center [339, 177] width 187 height 7
click at [375, 179] on icon "For international shipping needs, please contact us with any questions." at bounding box center [338, 177] width 184 height 7
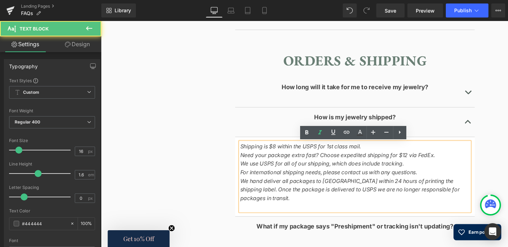
click at [374, 179] on icon "For international shipping needs, please contact us with any questions." at bounding box center [338, 177] width 184 height 7
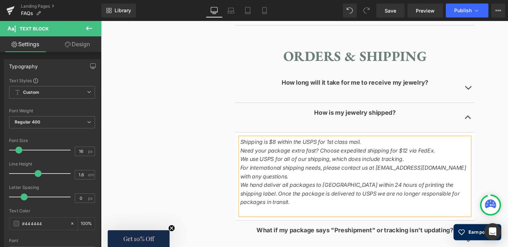
scroll to position [639, 0]
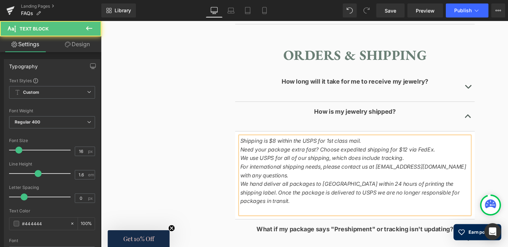
click at [458, 200] on p "We hand deliver all packages to [GEOGRAPHIC_DATA] within 24 hours of printing t…" at bounding box center [365, 199] width 238 height 27
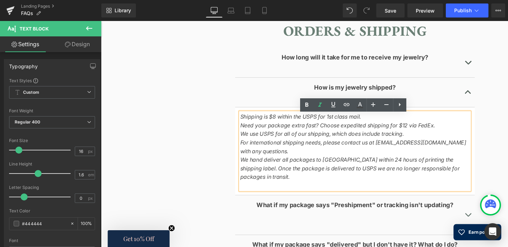
scroll to position [668, 0]
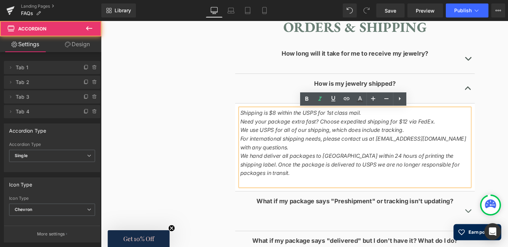
click at [482, 220] on span "button" at bounding box center [482, 220] width 0 height 0
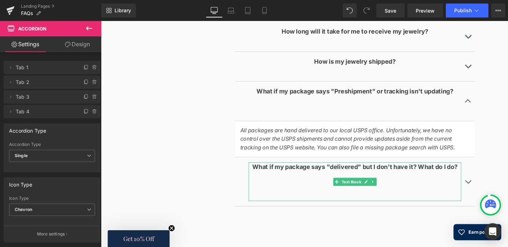
scroll to position [691, 0]
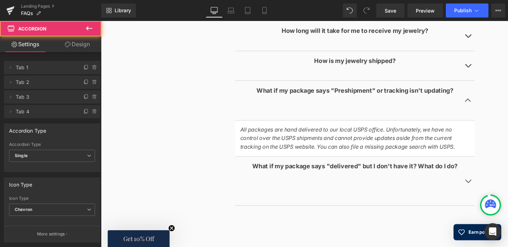
click at [480, 185] on button "button" at bounding box center [482, 186] width 14 height 51
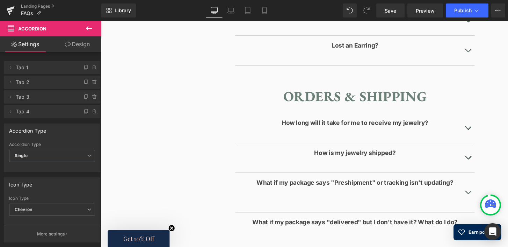
scroll to position [593, 0]
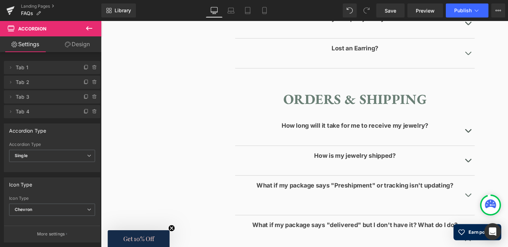
click at [482, 137] on span "button" at bounding box center [482, 137] width 0 height 0
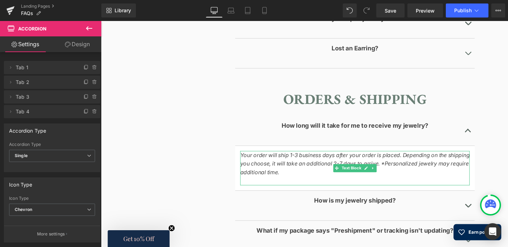
click at [286, 181] on p "Your order will ship 1-3 business days after your order is placed. Depending on…" at bounding box center [365, 169] width 238 height 27
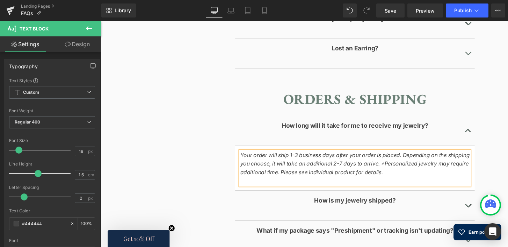
click at [343, 179] on icon "Your order will ship 1-3 business days after your order is placed. Depending on…" at bounding box center [365, 169] width 238 height 25
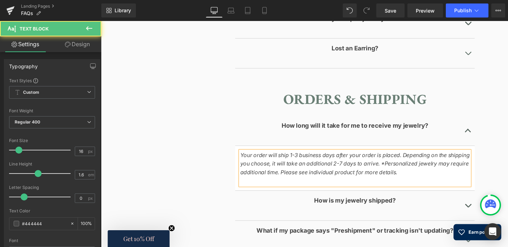
click at [397, 180] on p "Your order will ship 1-3 business days after your order is placed. Depending on…" at bounding box center [365, 169] width 238 height 27
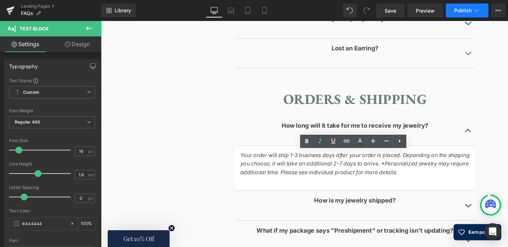
click at [463, 10] on span "Publish" at bounding box center [462, 11] width 17 height 6
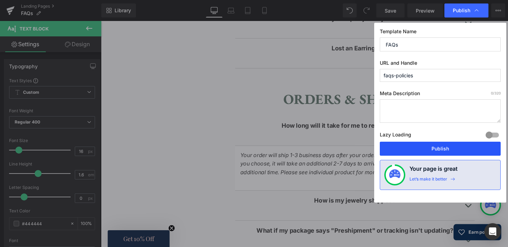
click at [443, 148] on button "Publish" at bounding box center [440, 148] width 121 height 14
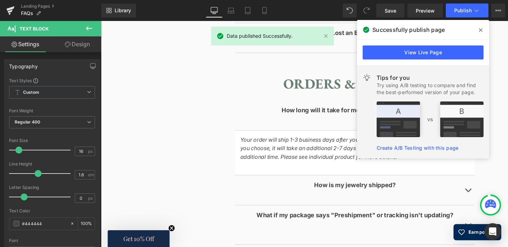
scroll to position [610, 0]
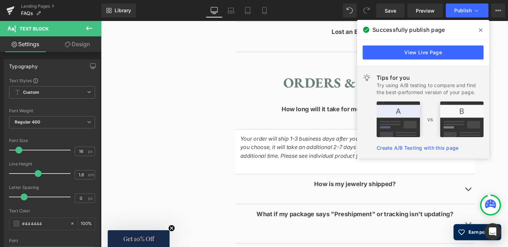
click at [478, 30] on span at bounding box center [480, 29] width 11 height 11
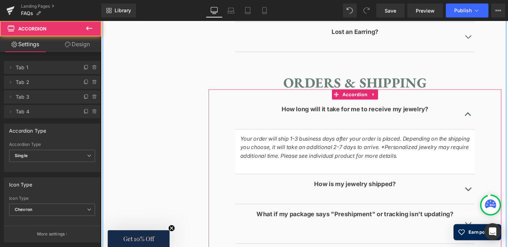
click at [480, 193] on button "button" at bounding box center [482, 195] width 14 height 31
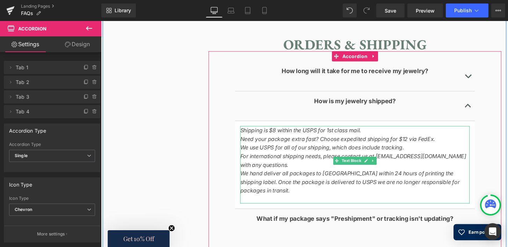
scroll to position [651, 0]
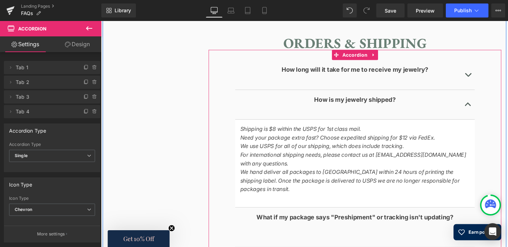
click at [482, 74] on button "button" at bounding box center [482, 76] width 14 height 31
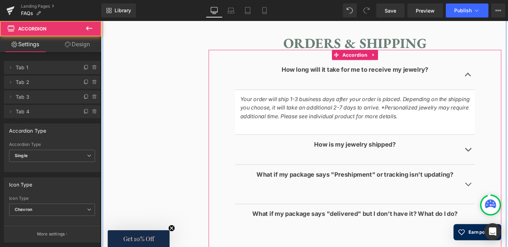
click at [482, 156] on span "button" at bounding box center [482, 156] width 0 height 0
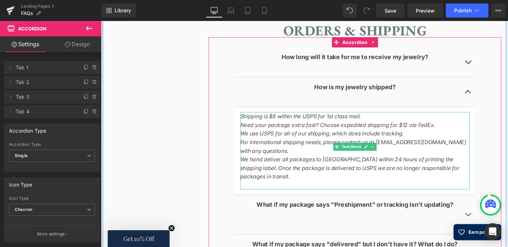
scroll to position [665, 0]
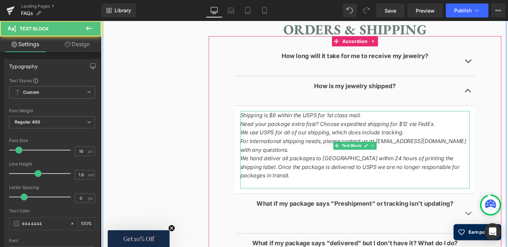
click at [373, 120] on p "Shipping is $8 within the USPS for 1st class mail." at bounding box center [365, 118] width 238 height 9
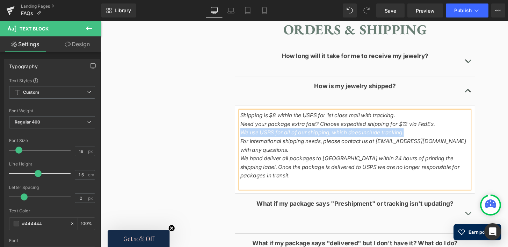
drag, startPoint x: 414, startPoint y: 139, endPoint x: 246, endPoint y: 138, distance: 168.1
click at [246, 138] on p "We use USPS for all of our shipping, which does include tracking." at bounding box center [365, 136] width 238 height 9
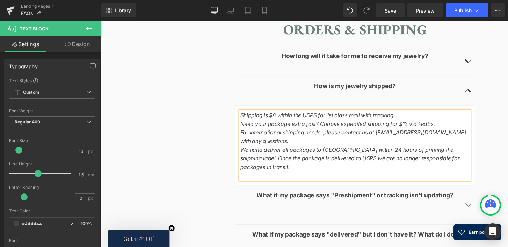
click at [310, 122] on icon "Shipping is $8 within the USPS for 1st class mail with tracking." at bounding box center [326, 118] width 161 height 7
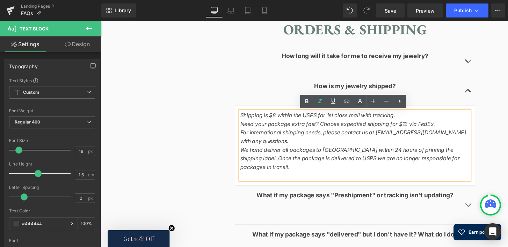
click at [308, 120] on icon "Shipping is $8 within the USPS for 1st class mail with tracking." at bounding box center [326, 118] width 161 height 7
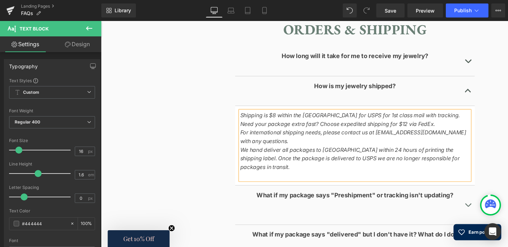
click at [350, 120] on icon "Shipping is $8 within the US for USPS for 1st class mail with tracking." at bounding box center [360, 118] width 228 height 7
click at [409, 129] on icon "Need your package extra fast? Choose expedited shipping for $12 via FedEx." at bounding box center [347, 127] width 202 height 7
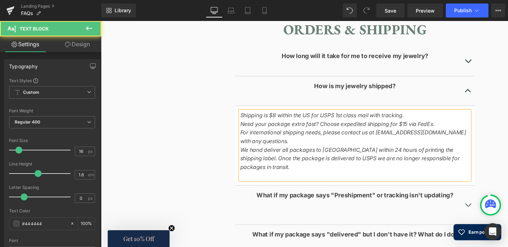
click at [445, 129] on p "Need your package extra fast? Choose expedited shipping for $15 via FedEx." at bounding box center [365, 127] width 238 height 9
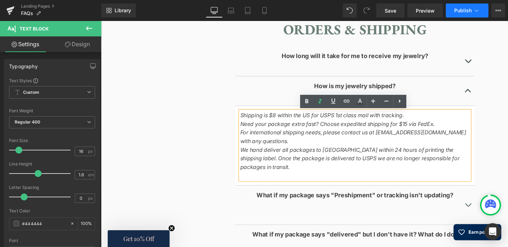
click at [460, 8] on span "Publish" at bounding box center [462, 11] width 17 height 6
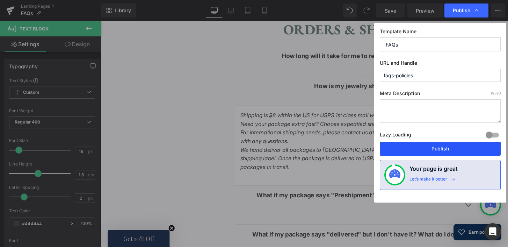
click at [445, 146] on button "Publish" at bounding box center [440, 148] width 121 height 14
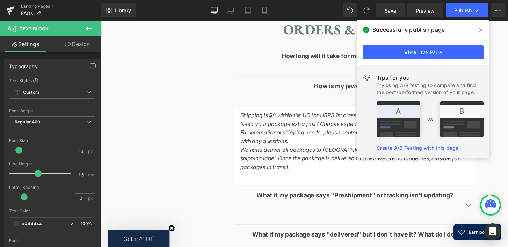
click at [480, 29] on icon at bounding box center [480, 29] width 3 height 3
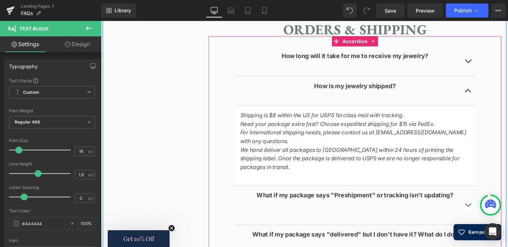
click at [481, 62] on button "button" at bounding box center [482, 62] width 14 height 31
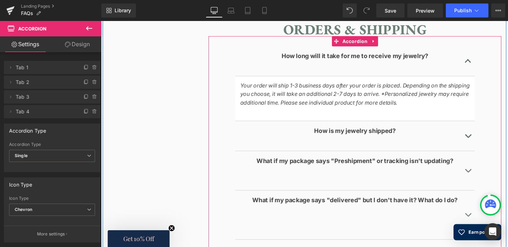
click at [481, 62] on button "button" at bounding box center [482, 62] width 14 height 31
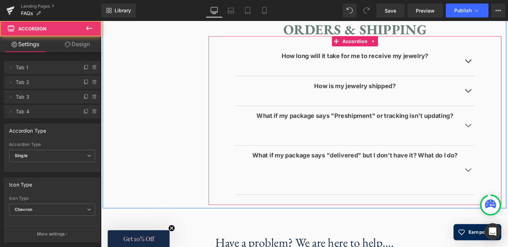
click at [482, 64] on span "button" at bounding box center [482, 64] width 0 height 0
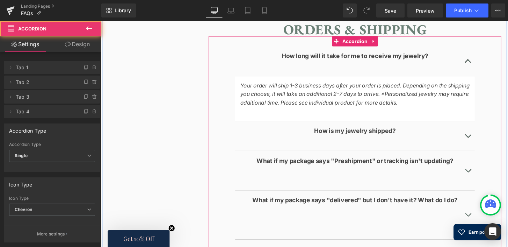
click at [481, 63] on button "button" at bounding box center [482, 62] width 14 height 31
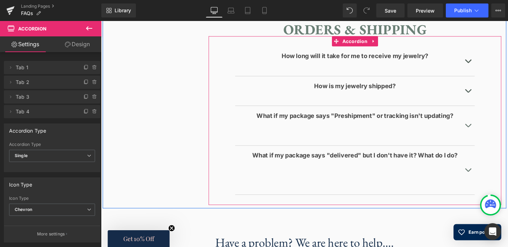
click at [482, 93] on button "button" at bounding box center [482, 93] width 14 height 31
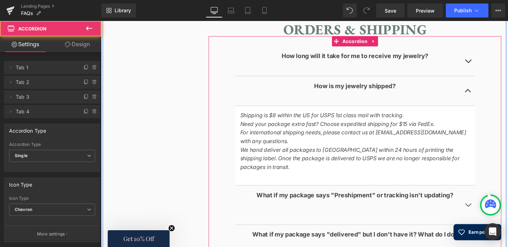
click at [483, 91] on button "button" at bounding box center [482, 93] width 14 height 31
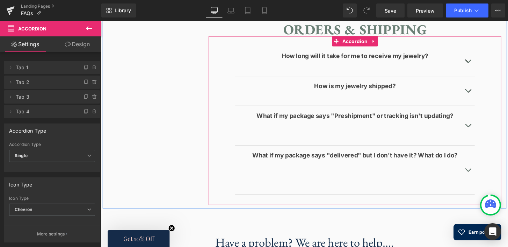
click at [480, 132] on button "button" at bounding box center [482, 129] width 14 height 41
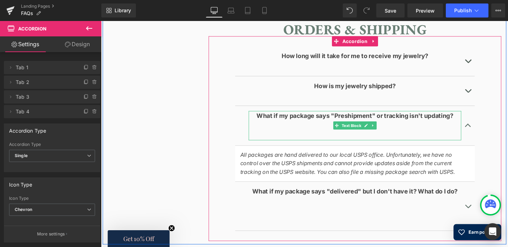
scroll to position [669, 0]
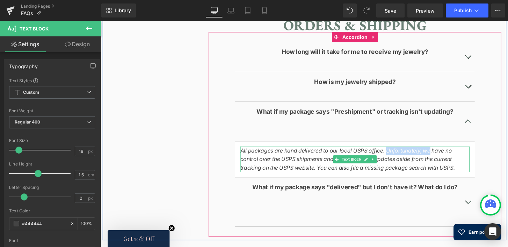
drag, startPoint x: 431, startPoint y: 158, endPoint x: 390, endPoint y: 159, distance: 41.2
click at [390, 159] on p "All packages are hand delivered to our local USPS office. Unfortunately, we hav…" at bounding box center [365, 164] width 238 height 27
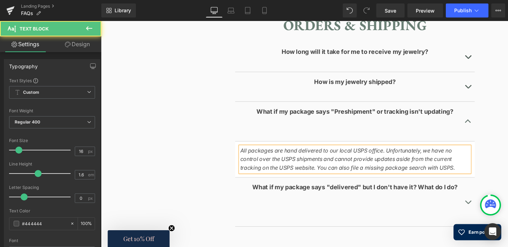
click at [425, 160] on p "All packages are hand delivered to our local USPS office. Unfortunately, we hav…" at bounding box center [365, 164] width 238 height 27
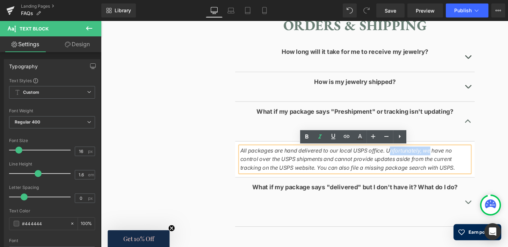
drag, startPoint x: 433, startPoint y: 156, endPoint x: 394, endPoint y: 155, distance: 38.4
click at [394, 155] on icon "All packages are hand delivered to our local USPS office. Unfortunately, we hav…" at bounding box center [357, 164] width 223 height 25
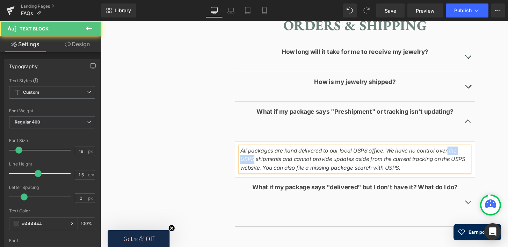
drag, startPoint x: 476, startPoint y: 157, endPoint x: 450, endPoint y: 157, distance: 26.6
click at [450, 157] on p "All packages are hand delivered to our local USPS office. We have no control ov…" at bounding box center [365, 164] width 238 height 27
click at [479, 157] on p "All packages are hand delivered to our local USPS office. We have no control ov…" at bounding box center [365, 164] width 238 height 27
click at [325, 165] on icon "All packages are hand delivered to our local USPS office. We have no control ov…" at bounding box center [361, 164] width 231 height 25
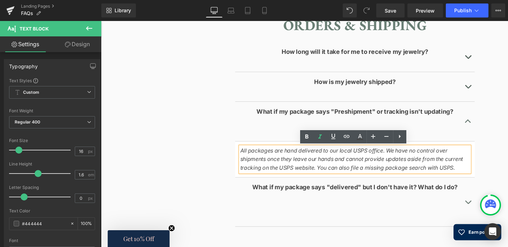
click at [324, 166] on icon "All packages are hand delivered to our local USPS office. We have no control ov…" at bounding box center [361, 164] width 231 height 25
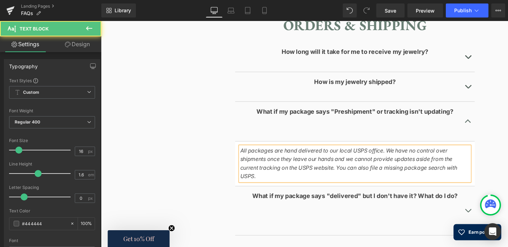
click at [370, 167] on icon "All packages are hand delivered to our local USPS office. We have no control ov…" at bounding box center [358, 169] width 225 height 34
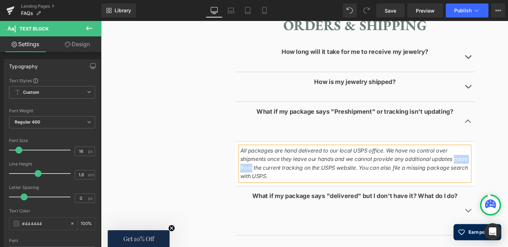
drag, startPoint x: 454, startPoint y: 166, endPoint x: 429, endPoint y: 166, distance: 24.5
click at [429, 166] on icon "All packages are hand delivered to our local USPS office. We have no control ov…" at bounding box center [364, 169] width 237 height 34
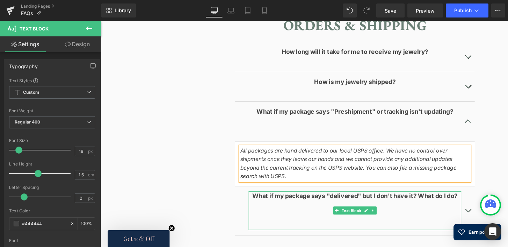
click at [431, 199] on b "What if my package says "delivered" but I don't have it? What do I do?" at bounding box center [364, 202] width 213 height 7
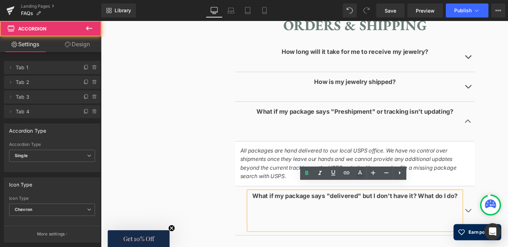
click at [485, 206] on button "button" at bounding box center [482, 218] width 14 height 51
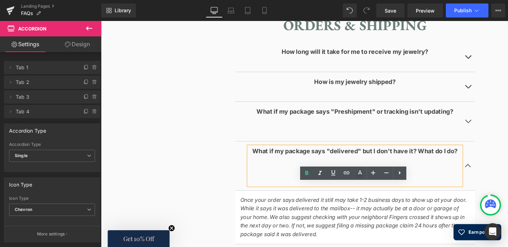
click at [482, 173] on span "button" at bounding box center [482, 173] width 0 height 0
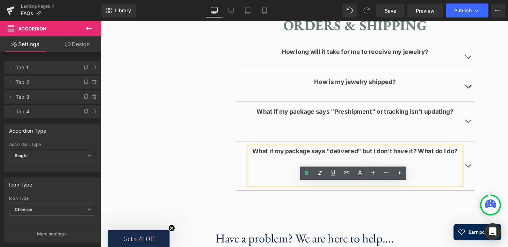
click at [482, 125] on button "button" at bounding box center [482, 125] width 14 height 41
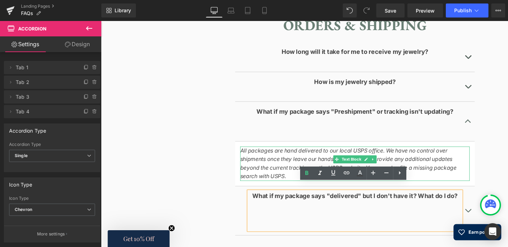
click at [469, 174] on p "All packages are hand delivered to our local USPS office. We have no control ov…" at bounding box center [365, 169] width 238 height 36
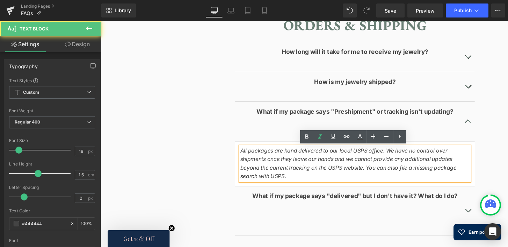
click at [428, 175] on icon "All packages are hand delivered to our local USPS office. We have no control ov…" at bounding box center [358, 169] width 225 height 34
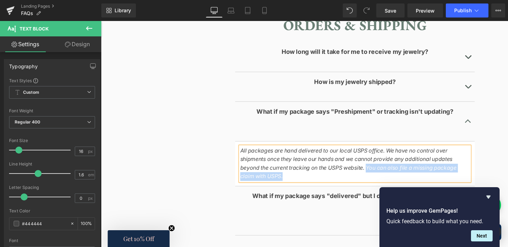
drag, startPoint x: 460, startPoint y: 175, endPoint x: 324, endPoint y: 174, distance: 136.3
click at [324, 174] on p "All packages are hand delivered to our local USPS office. We have no control ov…" at bounding box center [365, 169] width 238 height 36
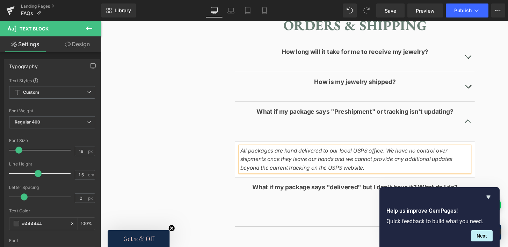
click at [491, 157] on div "How long will it take for me to receive my jewelry? Text Block Your order will …" at bounding box center [365, 138] width 304 height 213
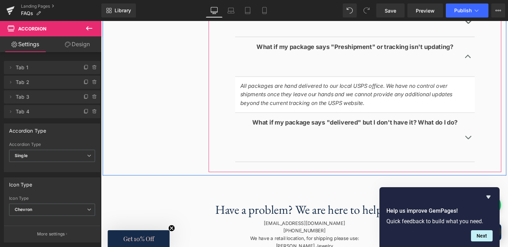
click at [482, 144] on span "button" at bounding box center [482, 144] width 0 height 0
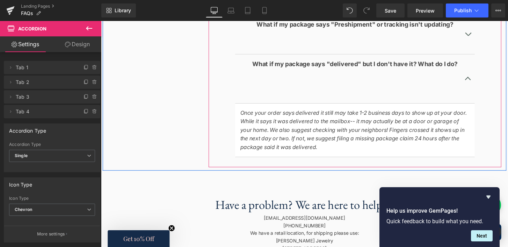
scroll to position [760, 0]
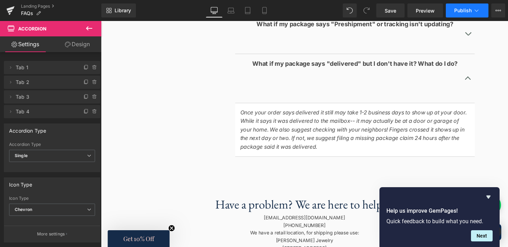
click at [464, 9] on span "Publish" at bounding box center [462, 11] width 17 height 6
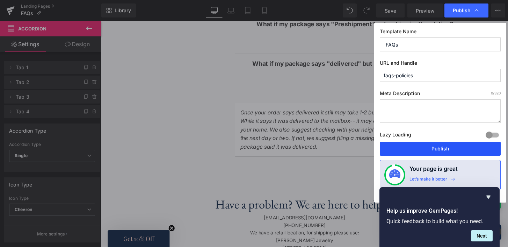
click at [435, 147] on button "Publish" at bounding box center [440, 148] width 121 height 14
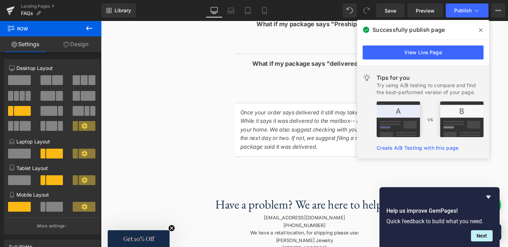
click at [481, 30] on icon at bounding box center [480, 29] width 3 height 3
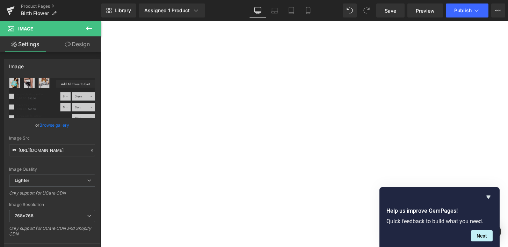
select select "March"
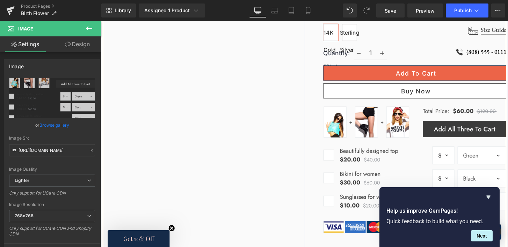
scroll to position [367, 0]
